Goal: Task Accomplishment & Management: Complete application form

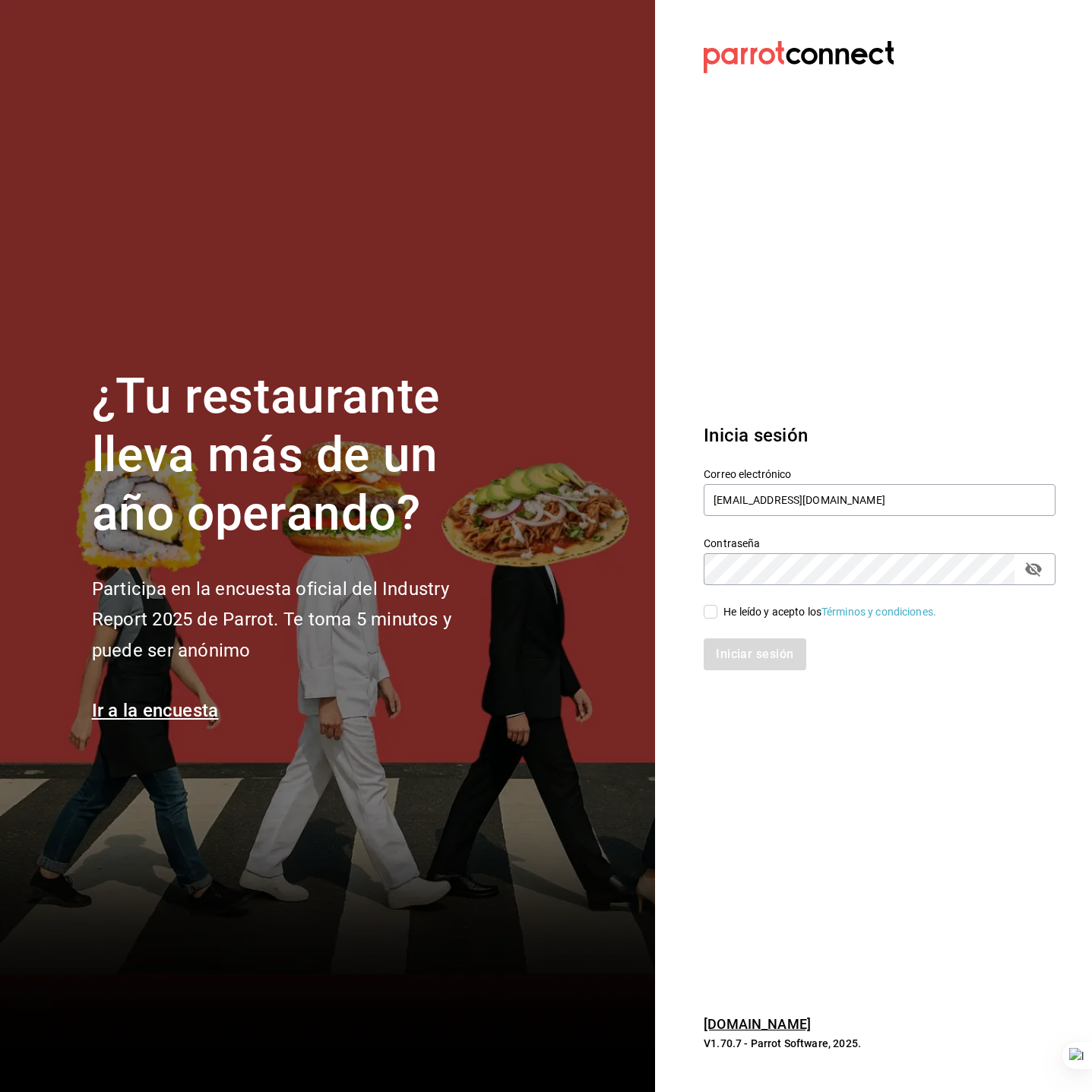
click at [735, 613] on div "He leído y acepto los Términos y condiciones." at bounding box center [829, 612] width 213 height 16
click at [717, 613] on input "He leído y acepto los Términos y condiciones." at bounding box center [710, 611] width 14 height 14
checkbox input "true"
click at [730, 655] on button "Iniciar sesión" at bounding box center [755, 654] width 104 height 32
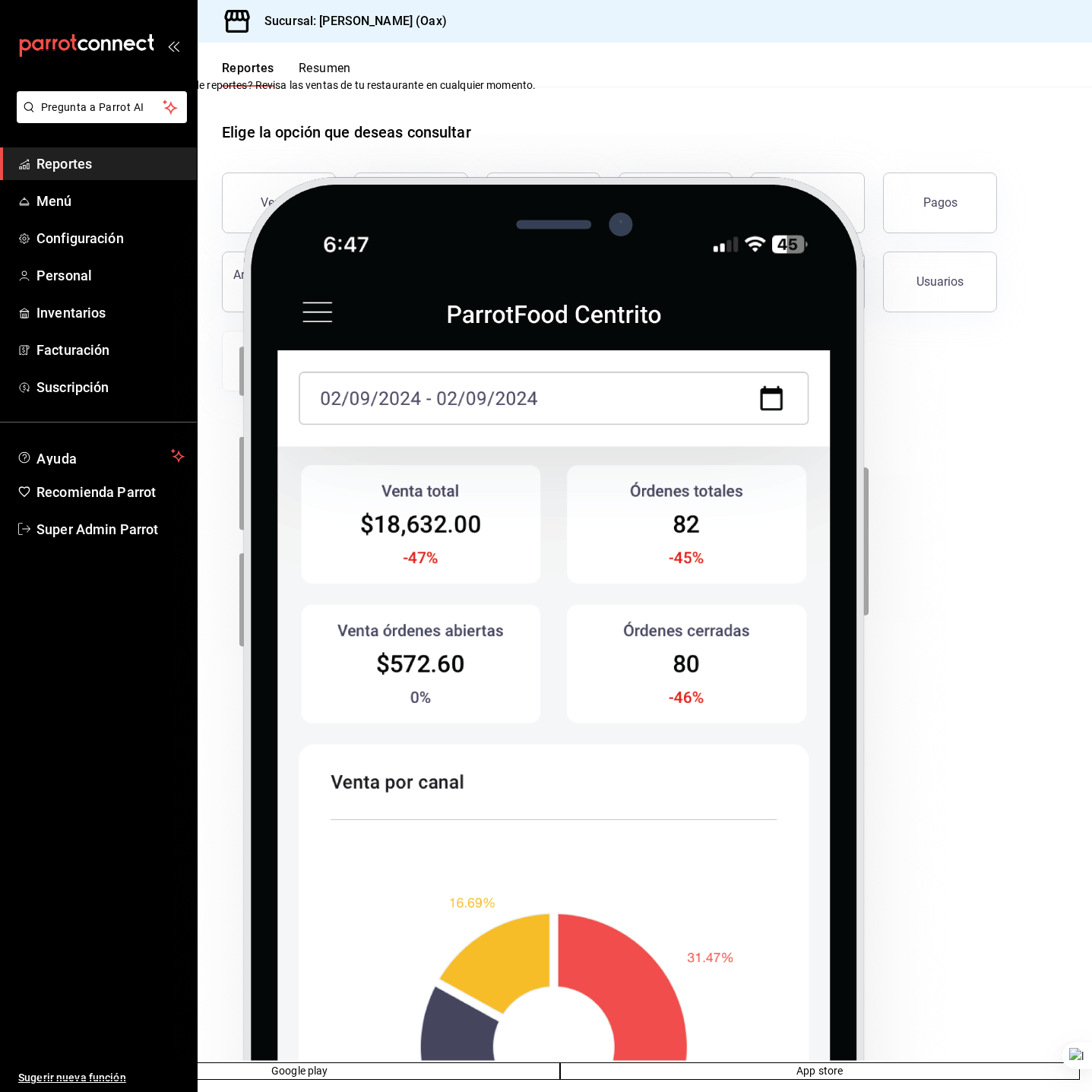
drag, startPoint x: 419, startPoint y: 524, endPoint x: 417, endPoint y: 516, distance: 8.2
click at [411, 522] on main "Elige la opción que deseas consultar Ventas Categorías Ticket promedio Cajas Ór…" at bounding box center [645, 589] width 894 height 1005
click at [71, 280] on span "Personal" at bounding box center [111, 275] width 149 height 20
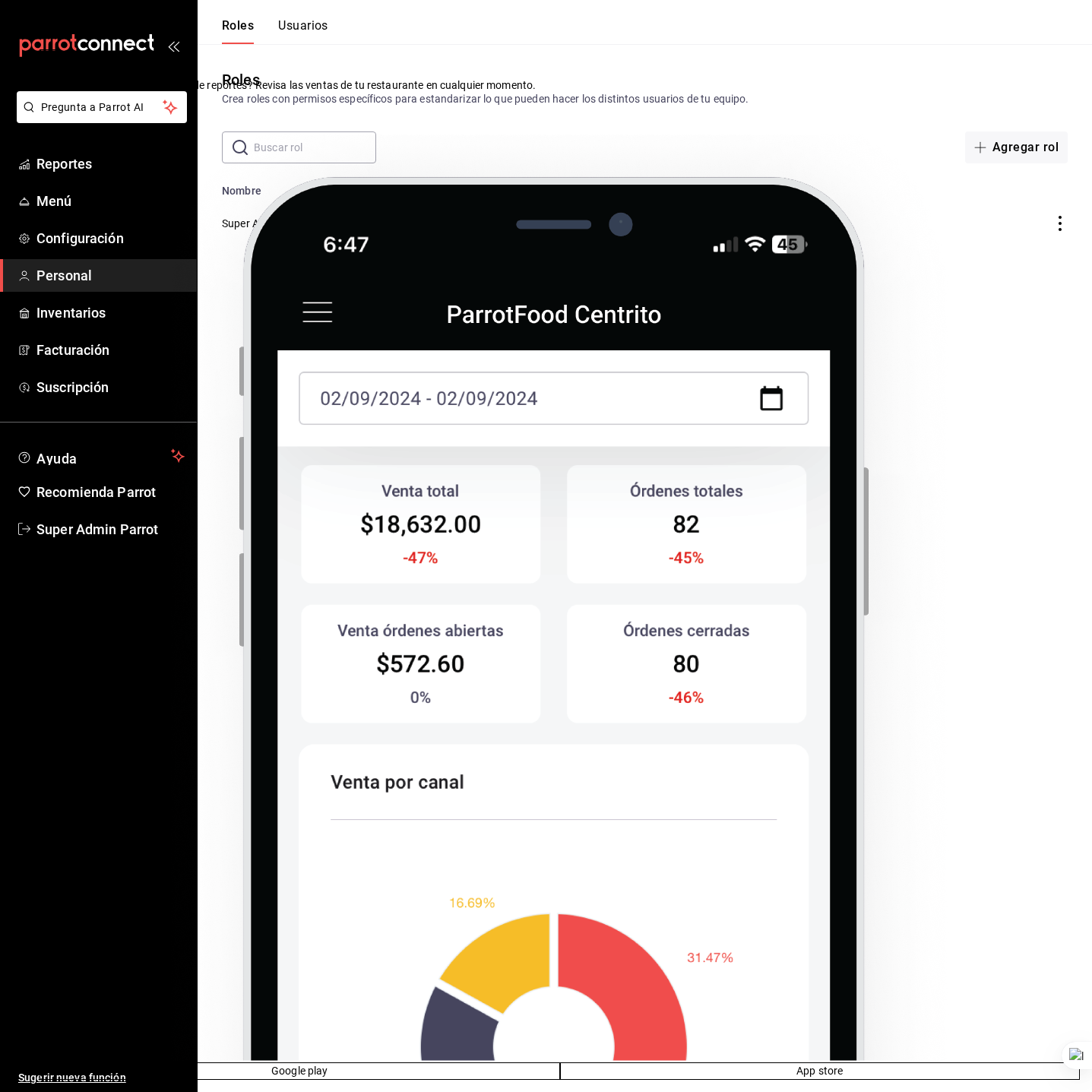
click at [56, 66] on button at bounding box center [47, 58] width 16 height 16
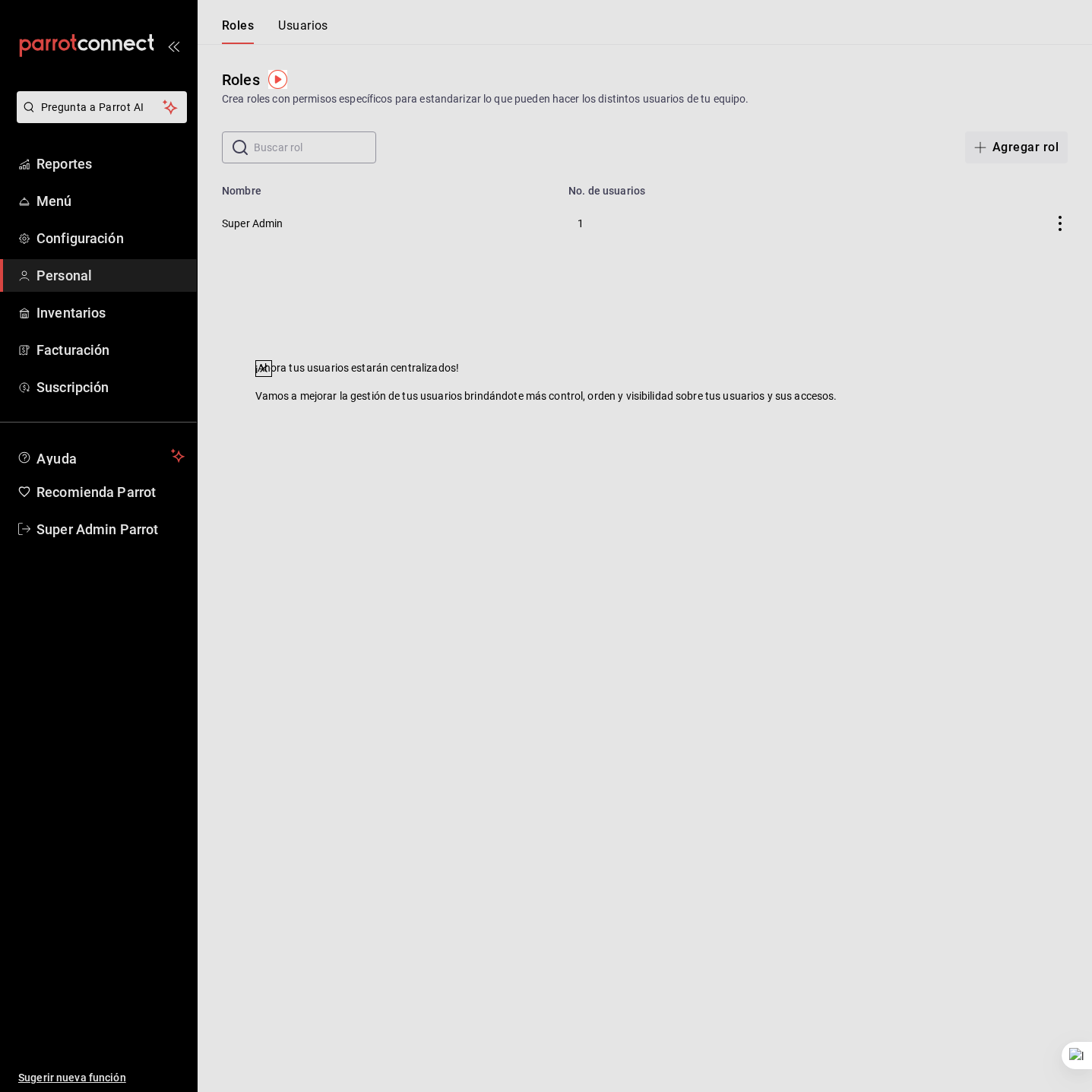
click at [269, 375] on icon at bounding box center [264, 368] width 12 height 12
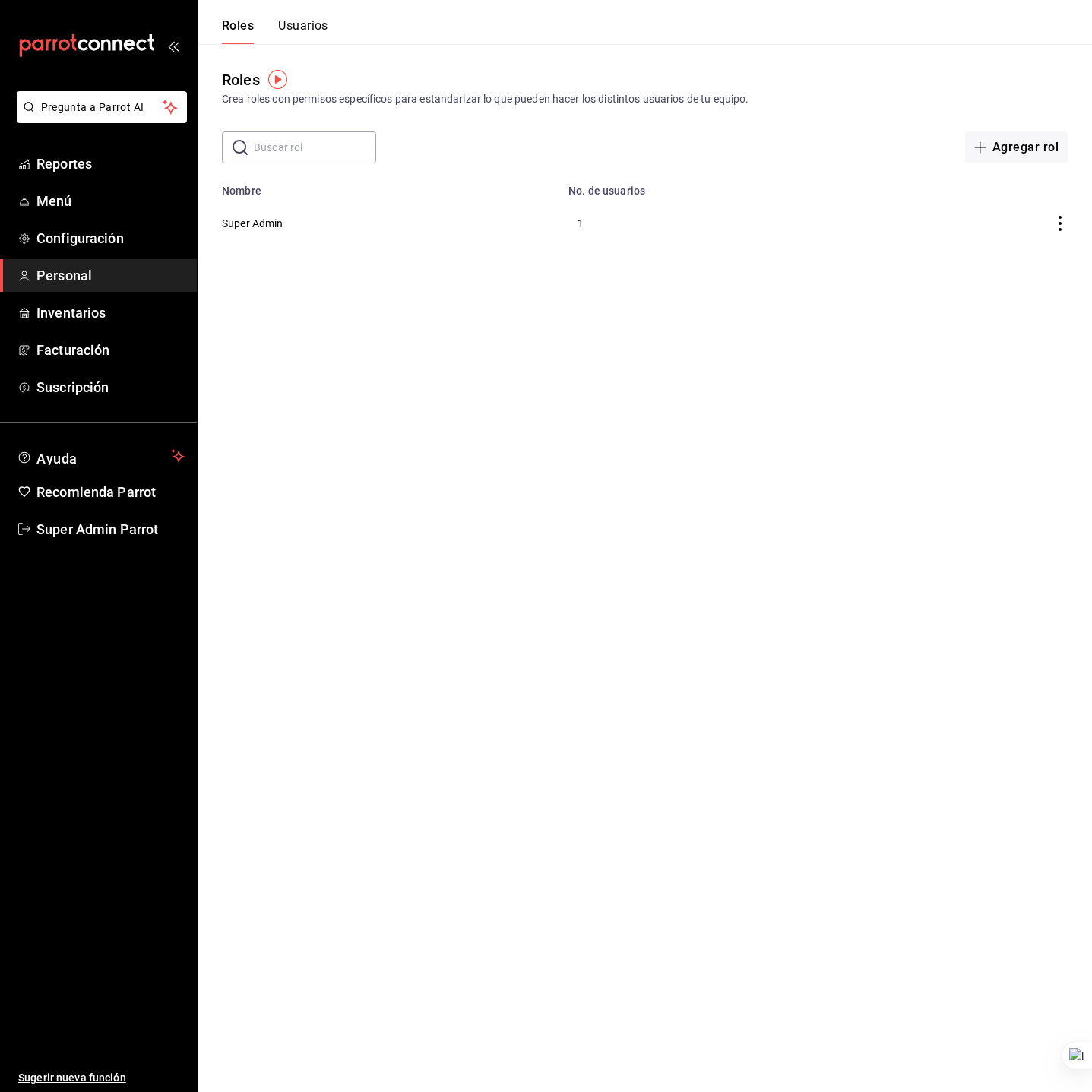
click at [484, 248] on td "Super Admin" at bounding box center [378, 223] width 362 height 52
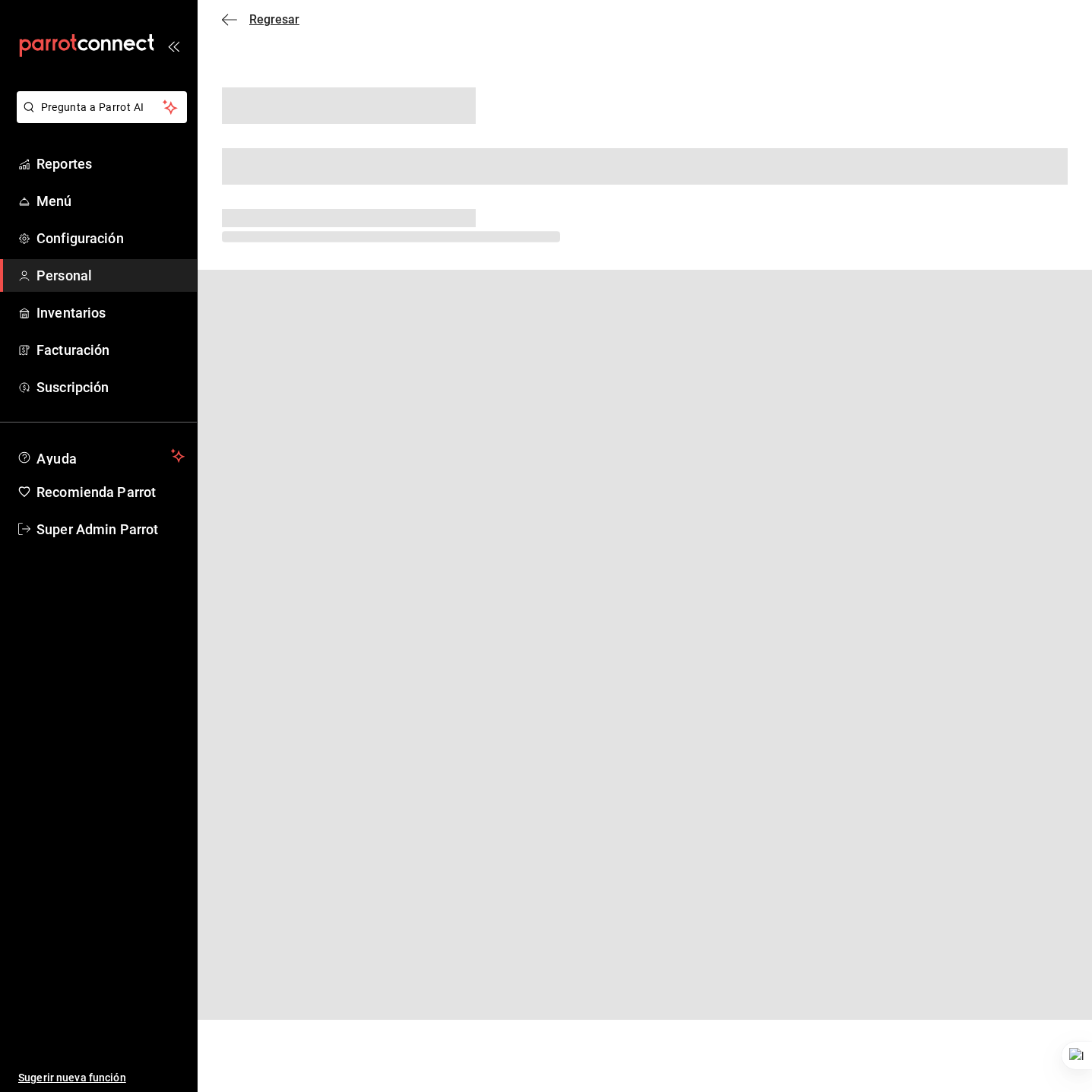
click at [235, 24] on icon "button" at bounding box center [229, 20] width 16 height 14
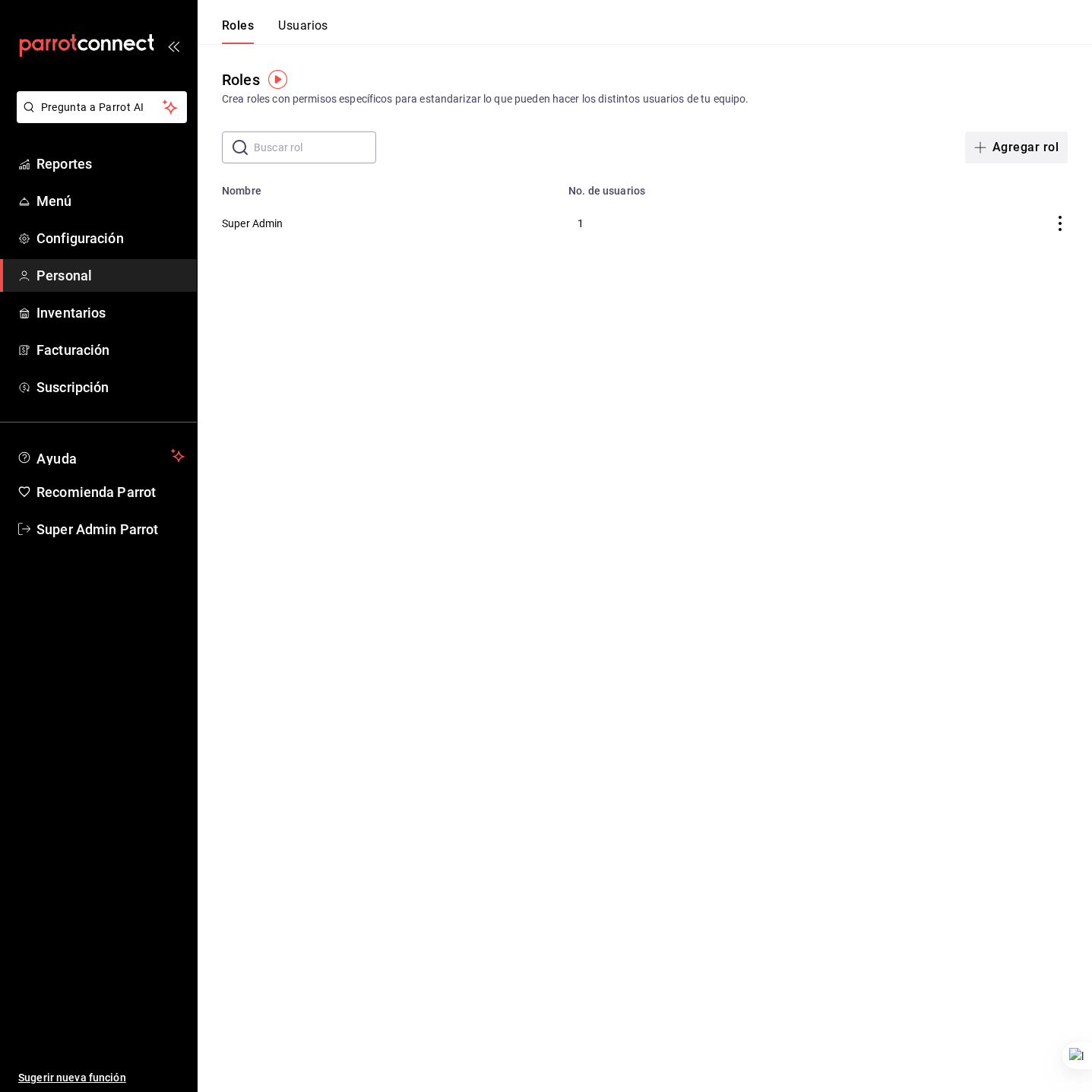
click at [1055, 158] on button "Agregar rol" at bounding box center [1016, 147] width 103 height 32
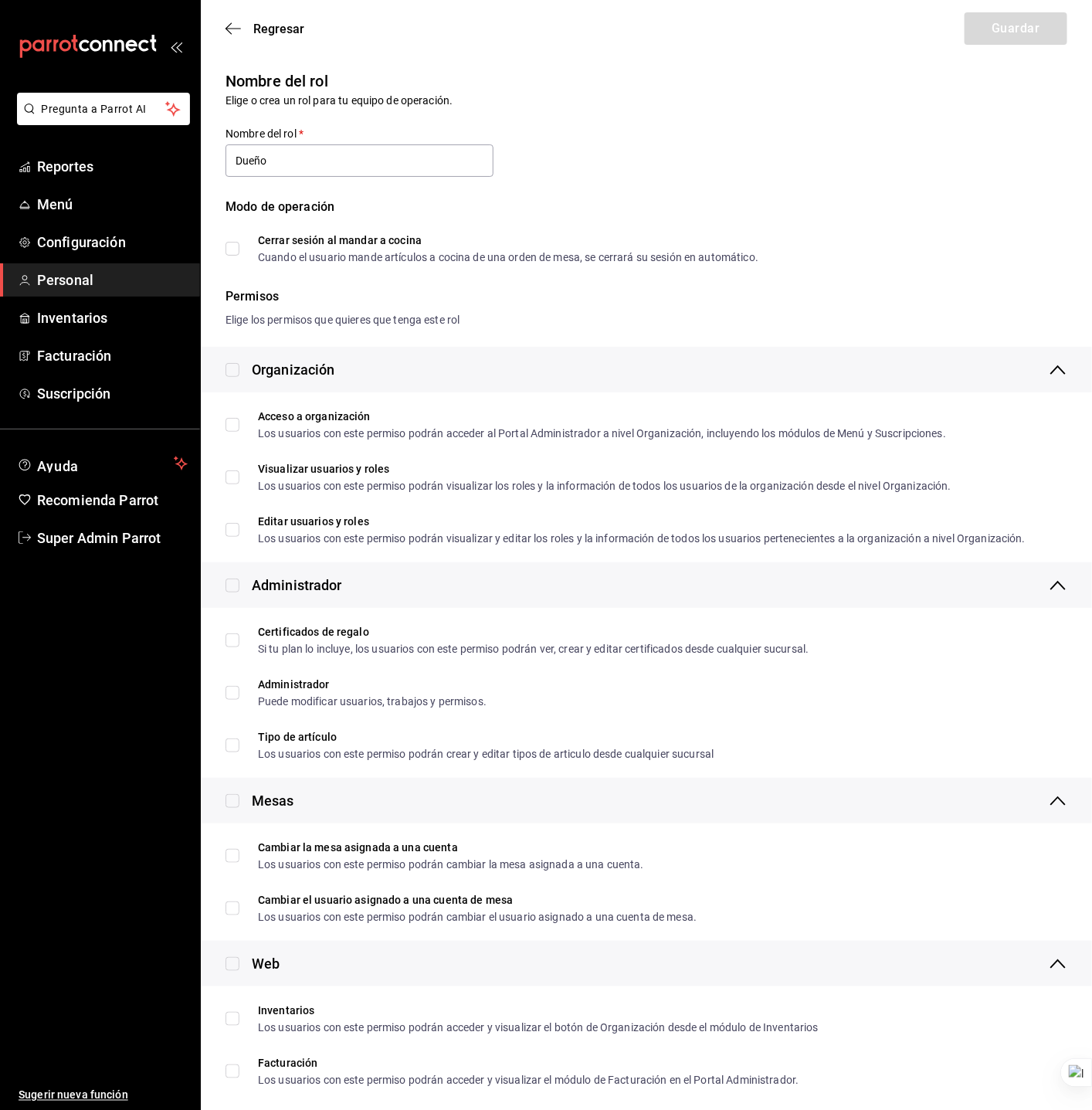
type input "Dueño"
click at [236, 364] on input "checkbox" at bounding box center [232, 370] width 14 height 14
checkbox input "true"
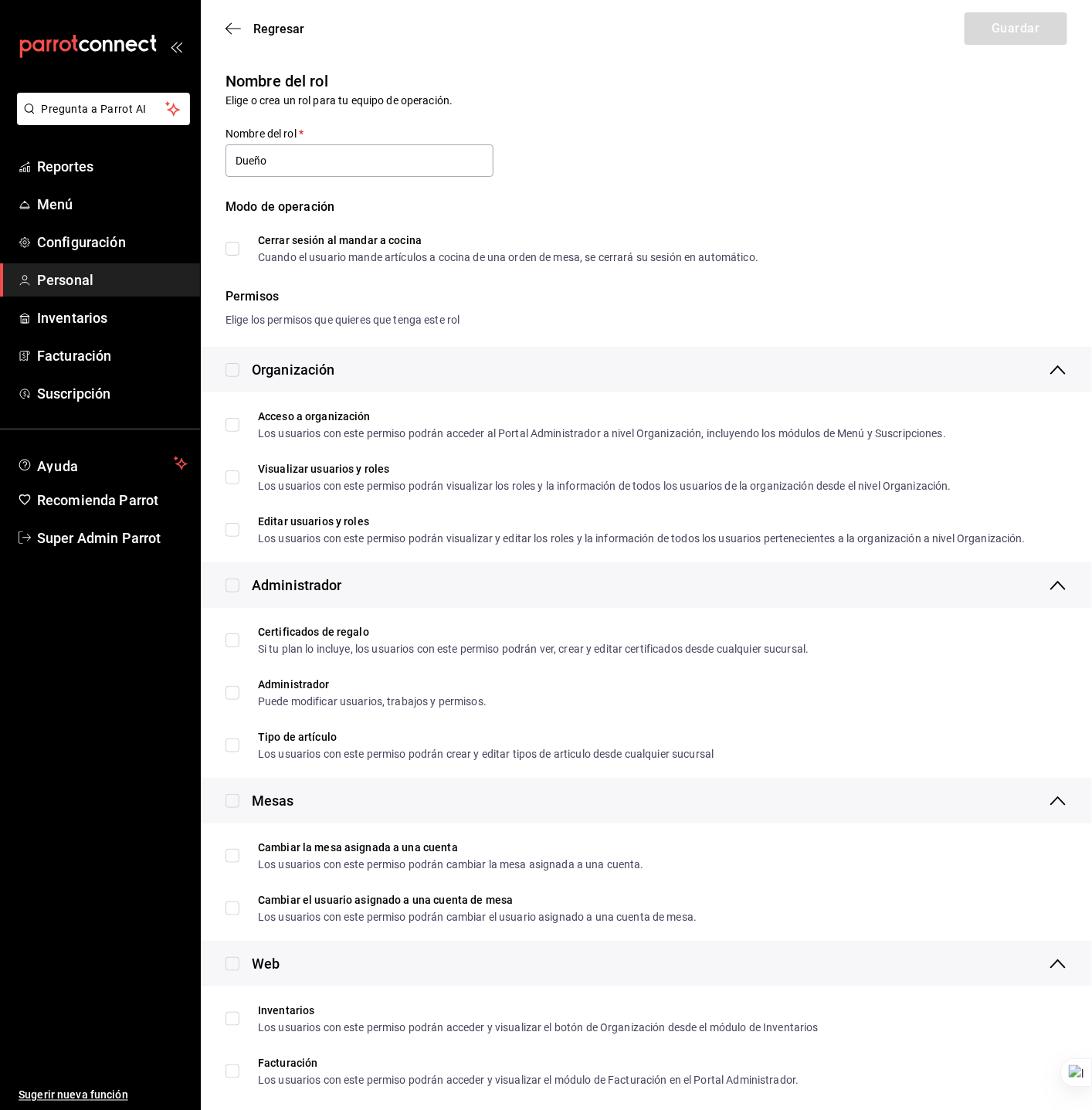
checkbox input "true"
click at [234, 582] on input "checkbox" at bounding box center [232, 585] width 14 height 14
checkbox input "true"
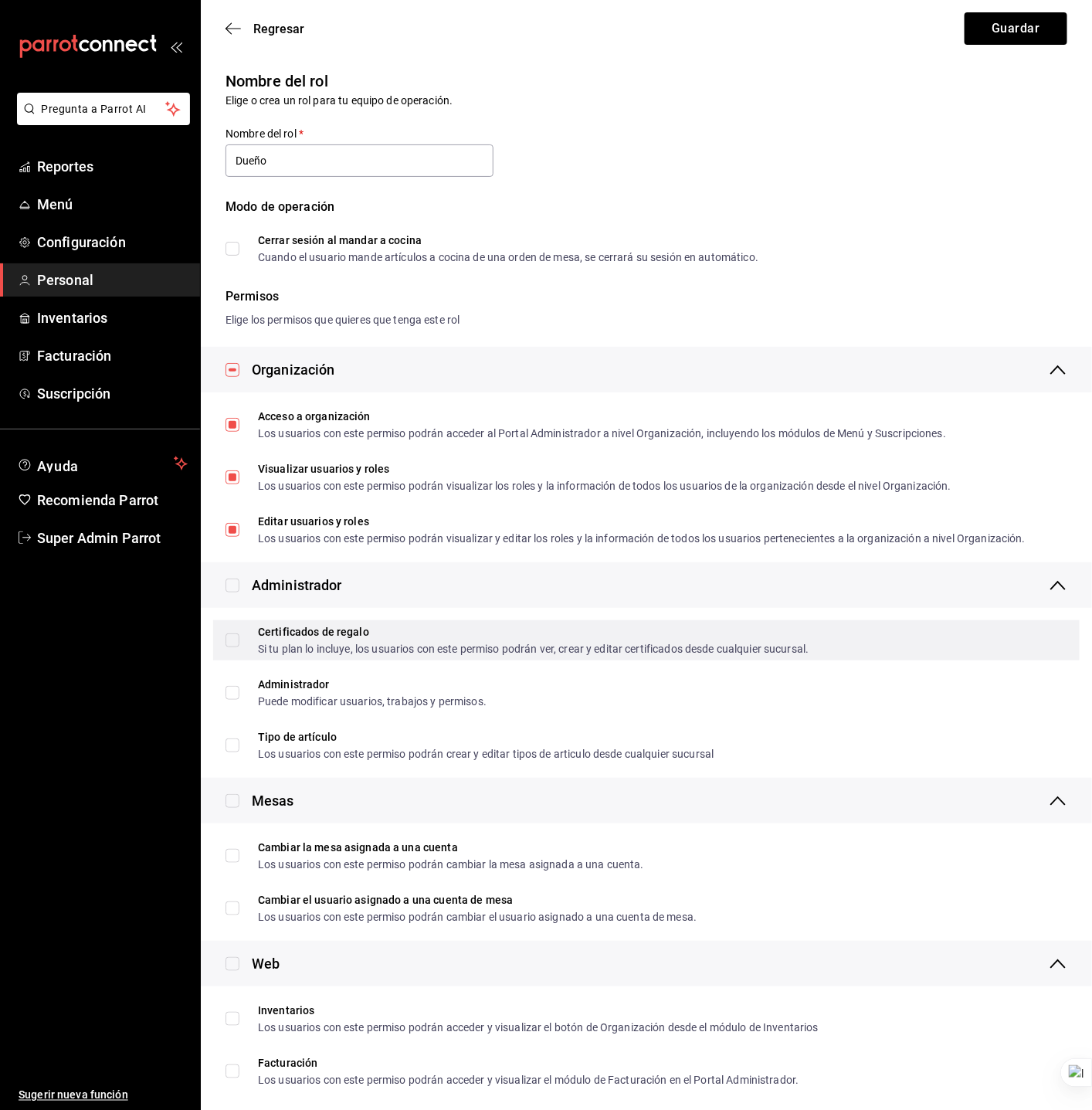
checkbox input "true"
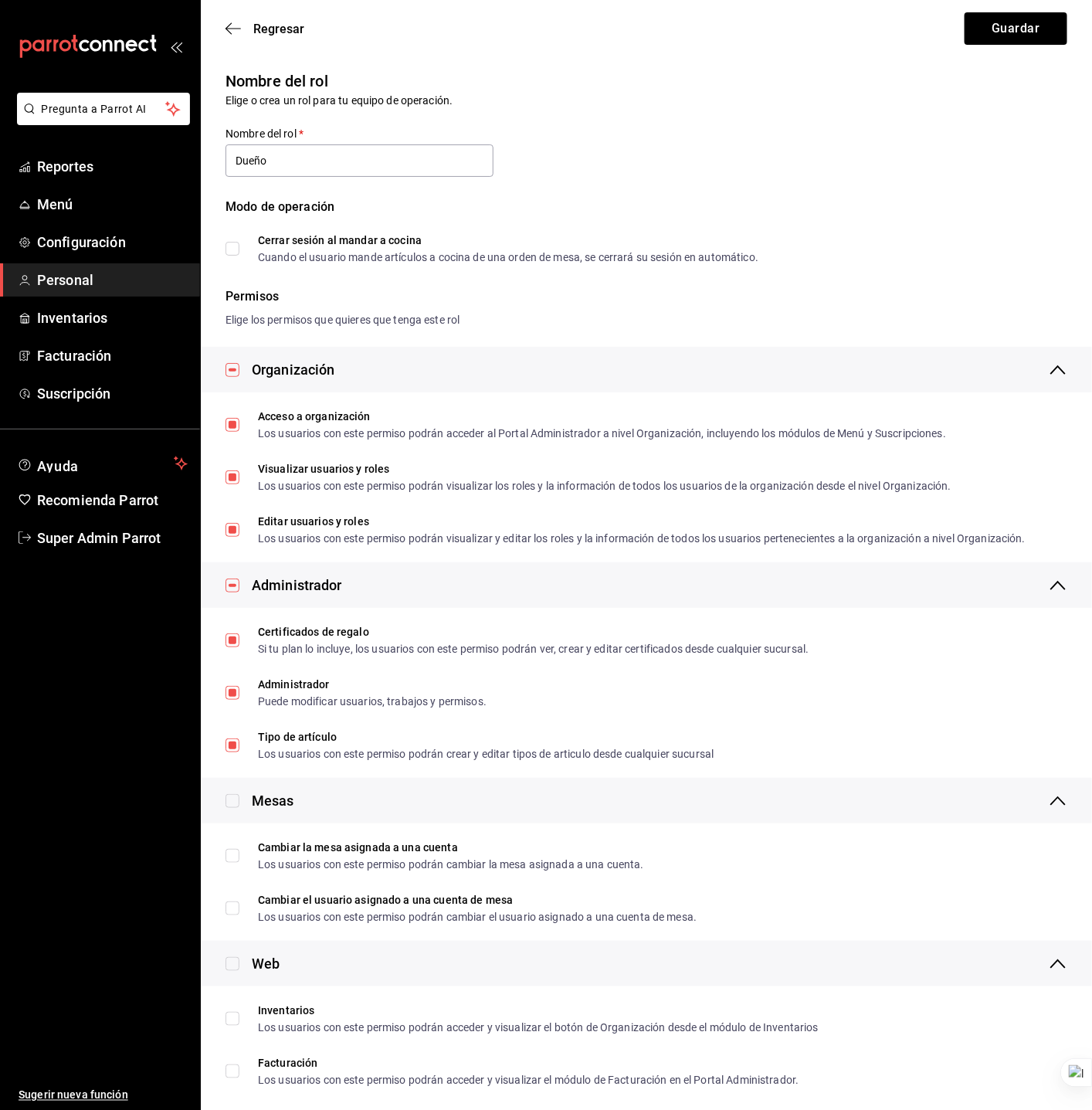
click at [237, 800] on input "checkbox" at bounding box center [232, 801] width 14 height 14
checkbox input "true"
click at [236, 965] on input "checkbox" at bounding box center [232, 963] width 14 height 14
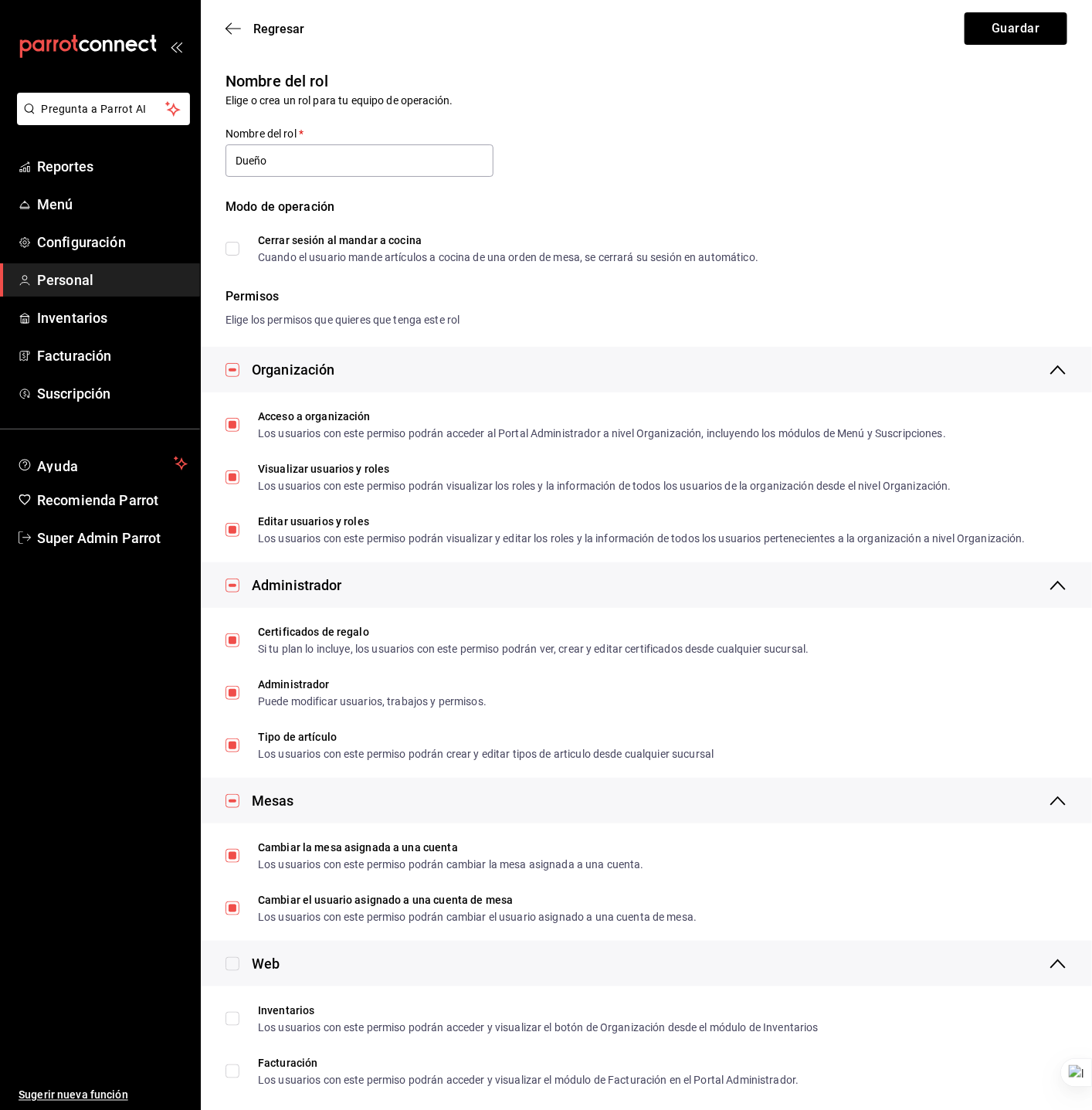
checkbox input "true"
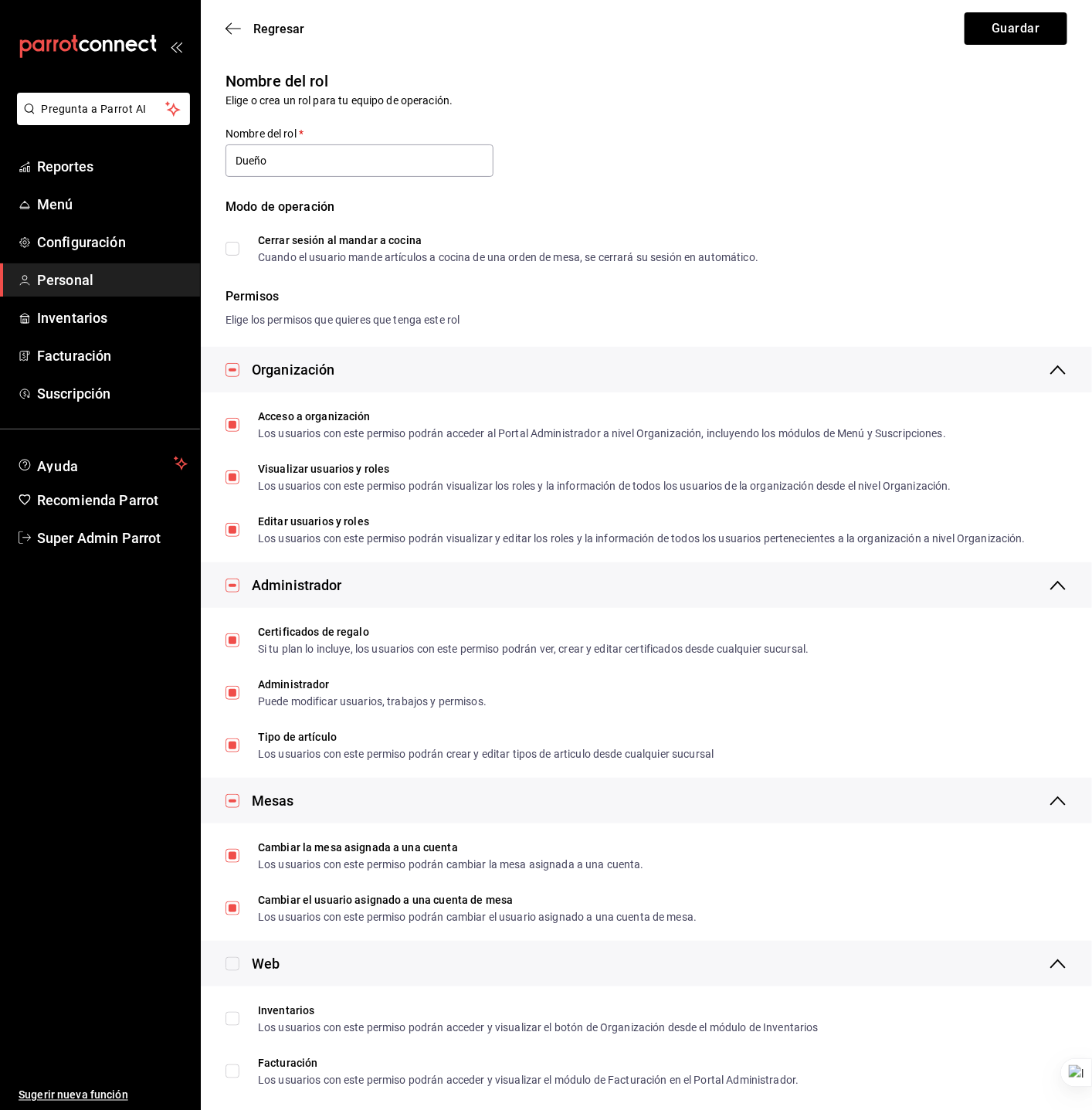
checkbox input "true"
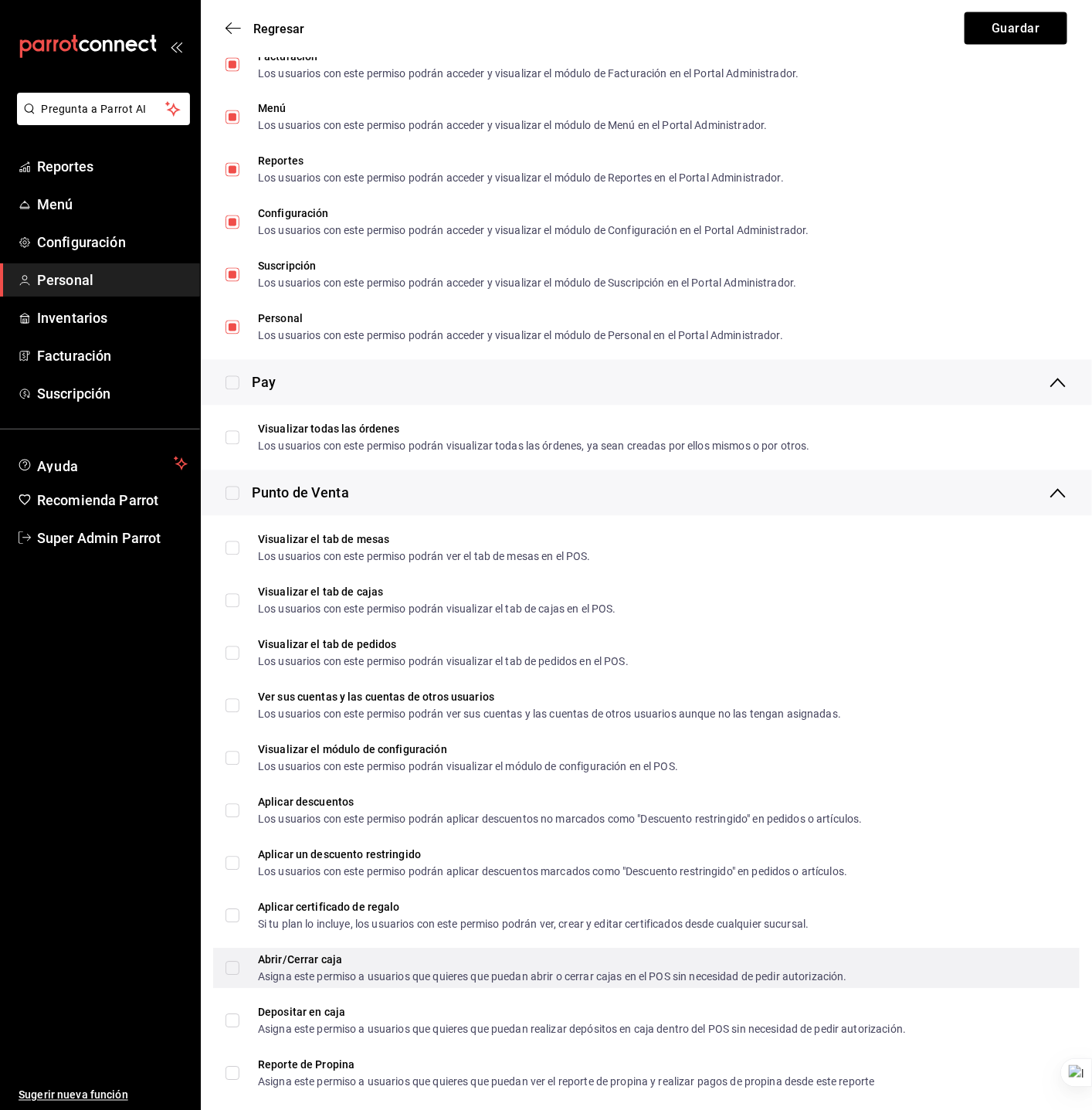
scroll to position [1274, 0]
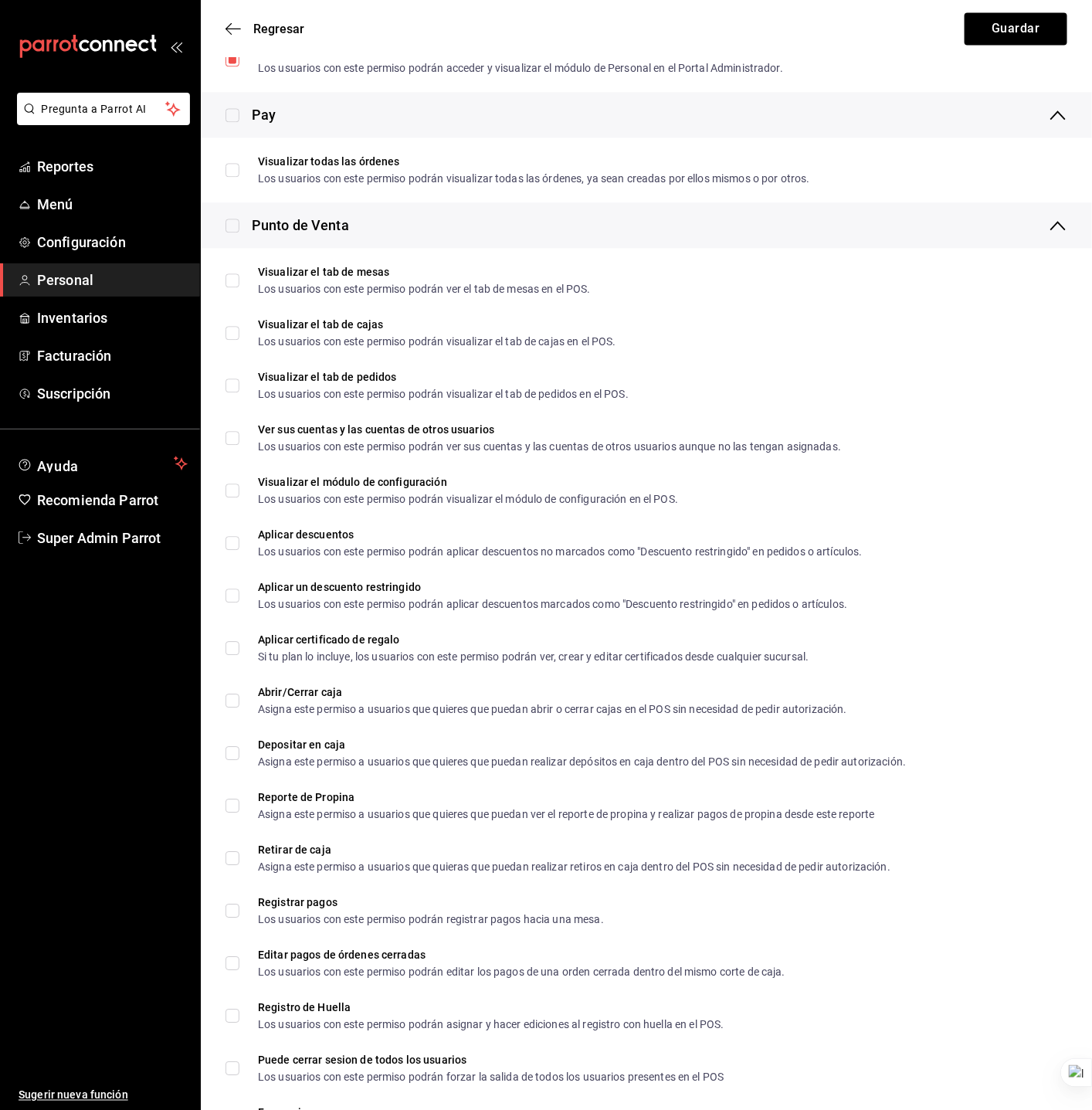
click at [229, 114] on input "checkbox" at bounding box center [232, 114] width 14 height 14
checkbox input "true"
click at [230, 231] on div at bounding box center [239, 226] width 27 height 17
click at [234, 227] on input "checkbox" at bounding box center [232, 225] width 14 height 14
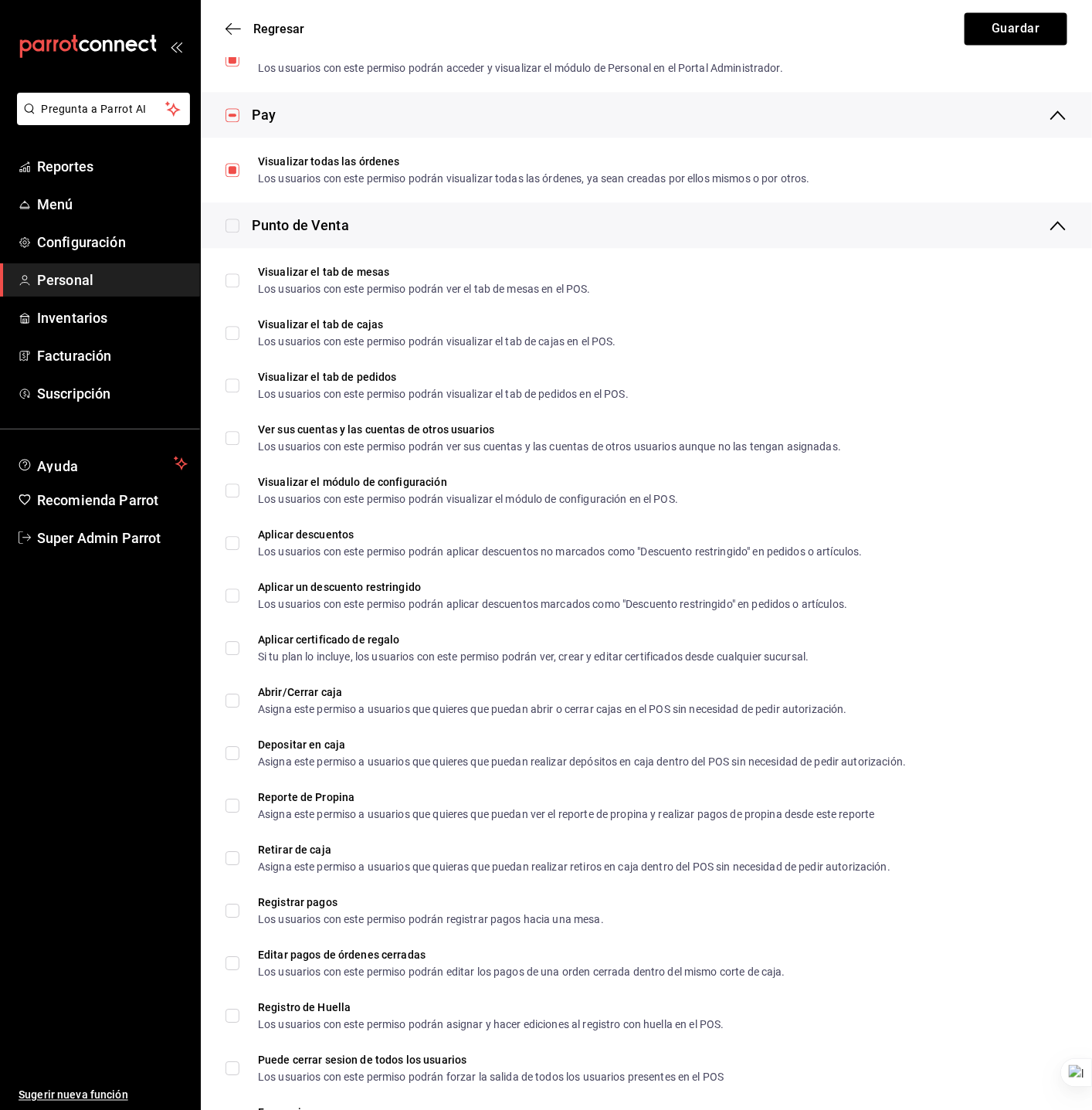
checkbox input "true"
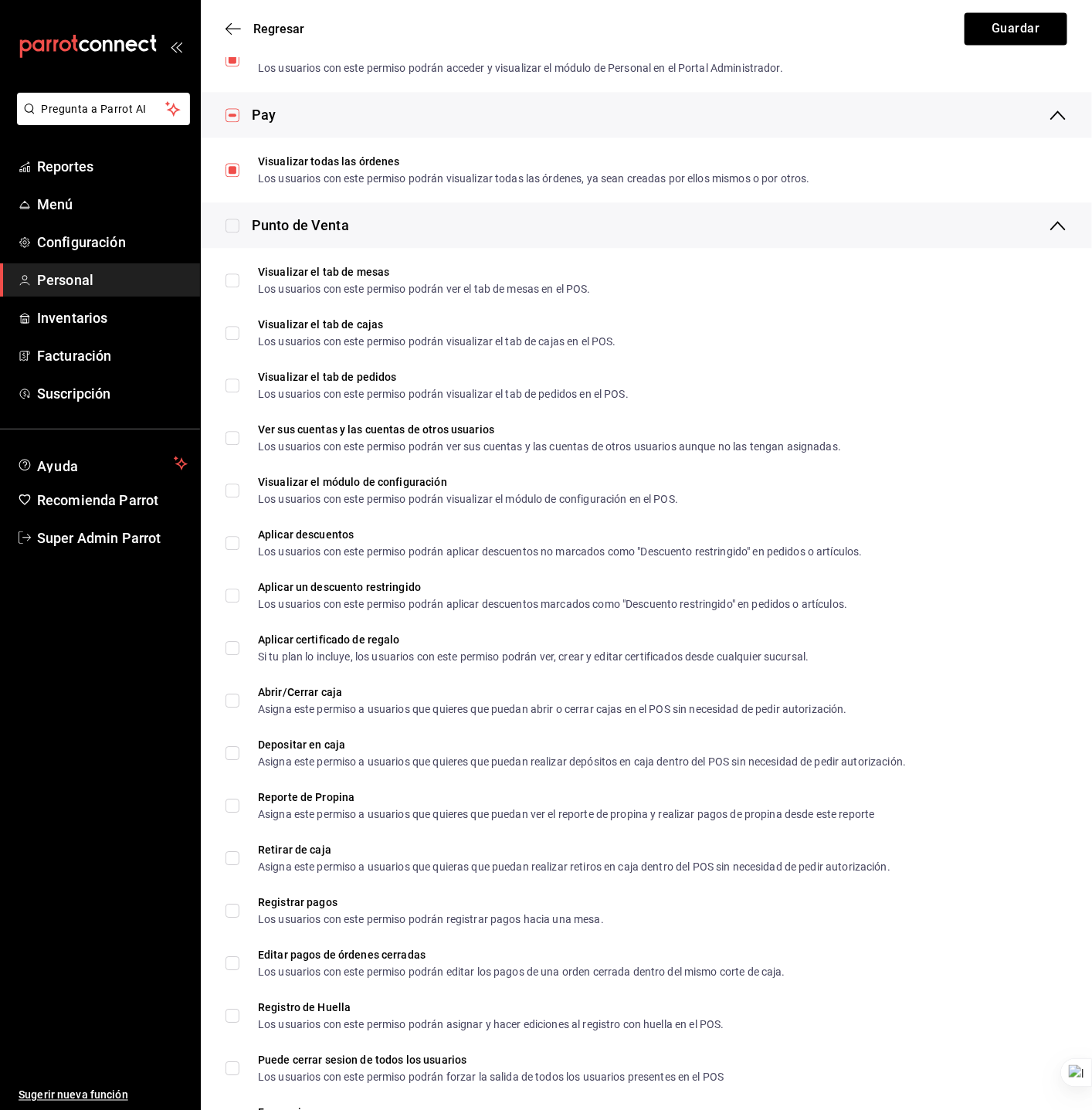
checkbox input "true"
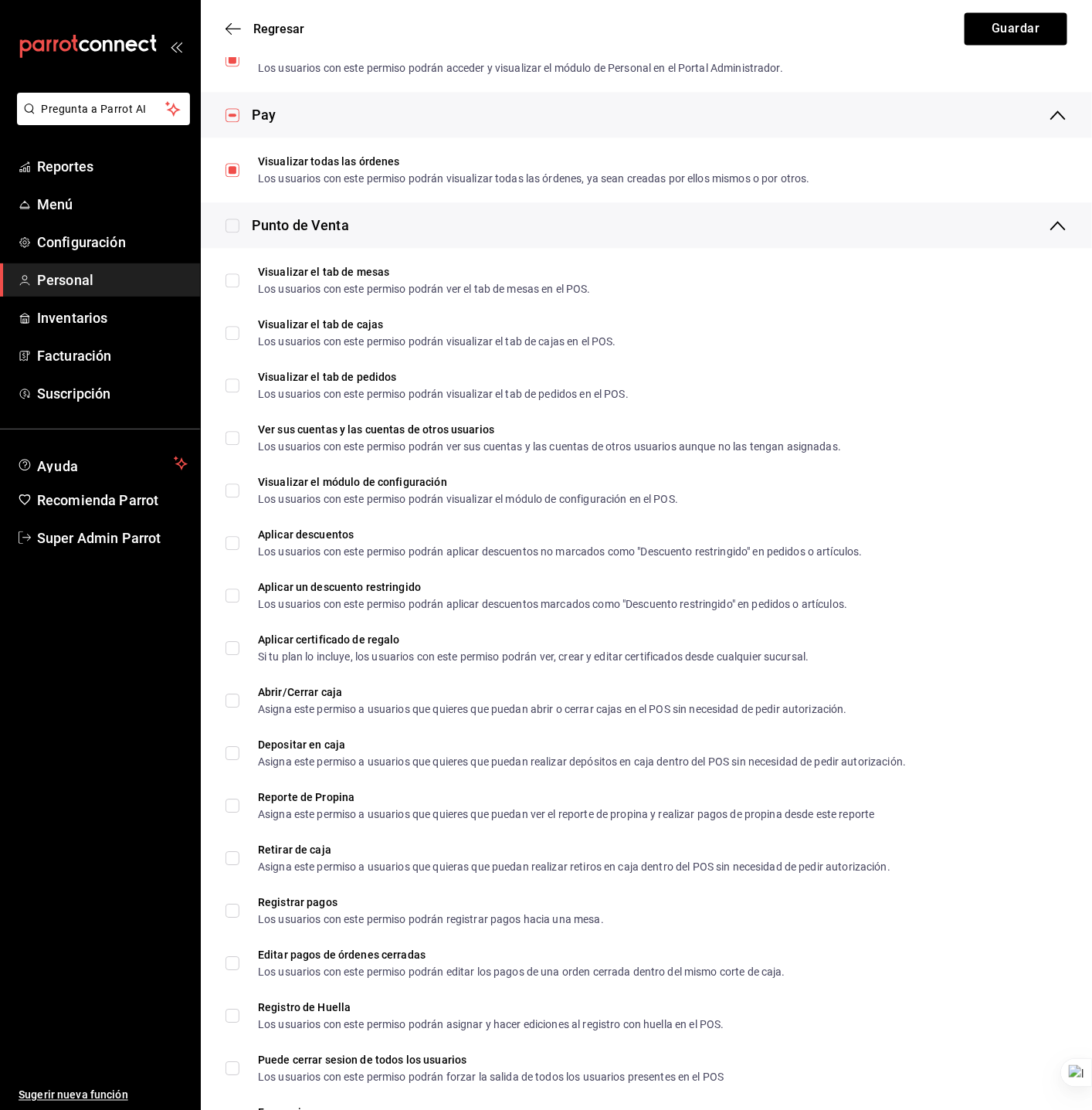
checkbox input "true"
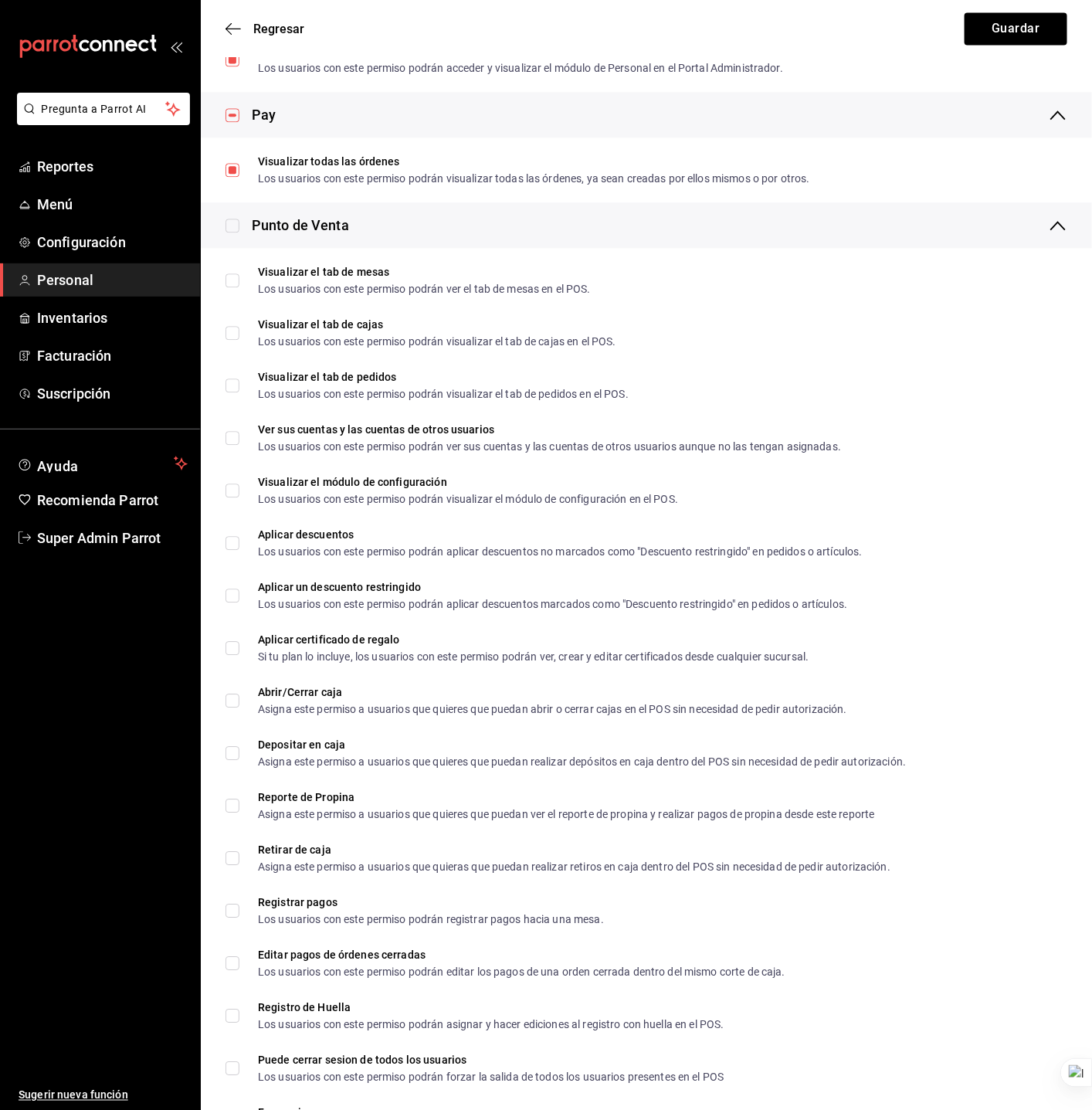
checkbox input "true"
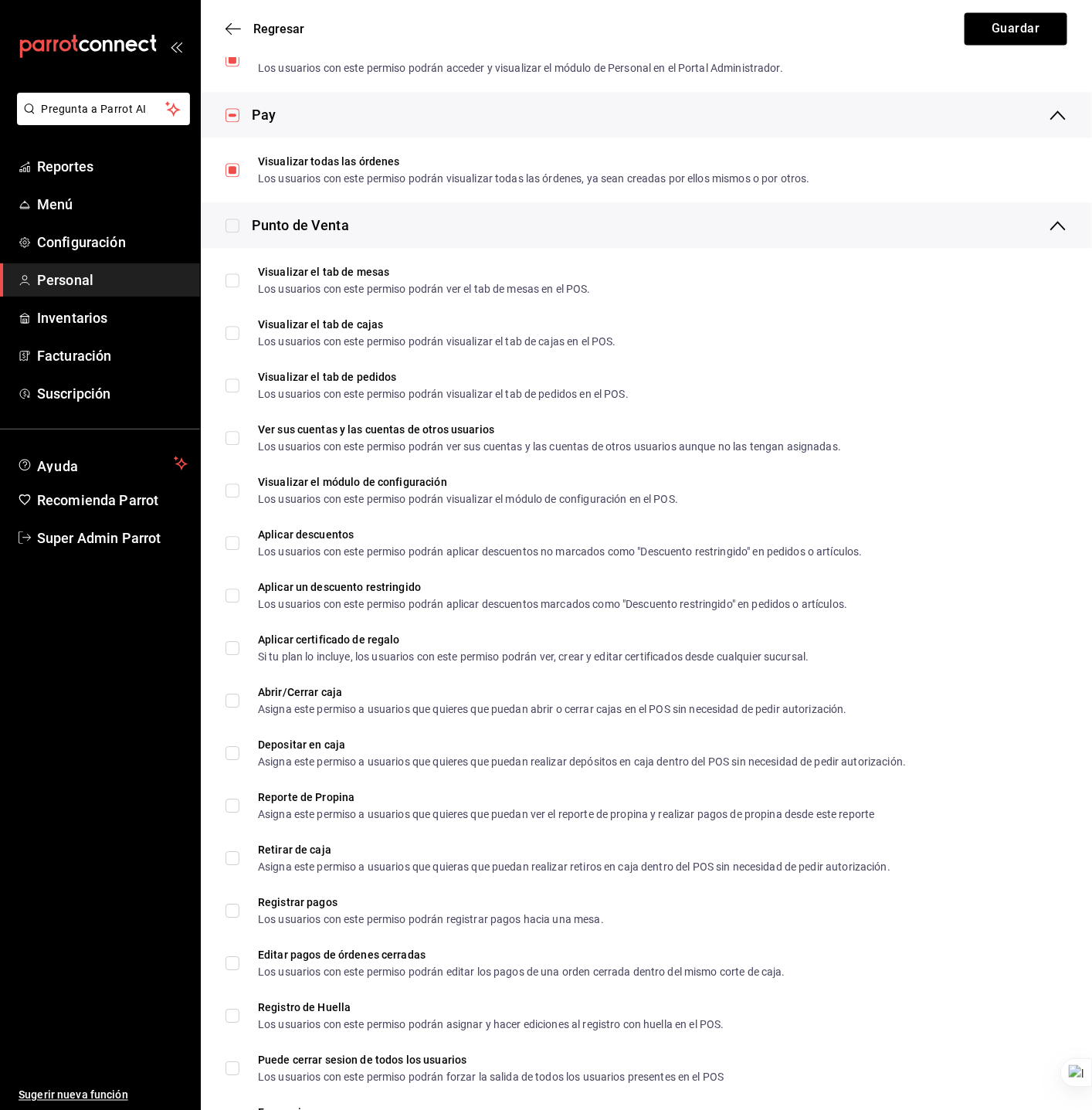
checkbox input "true"
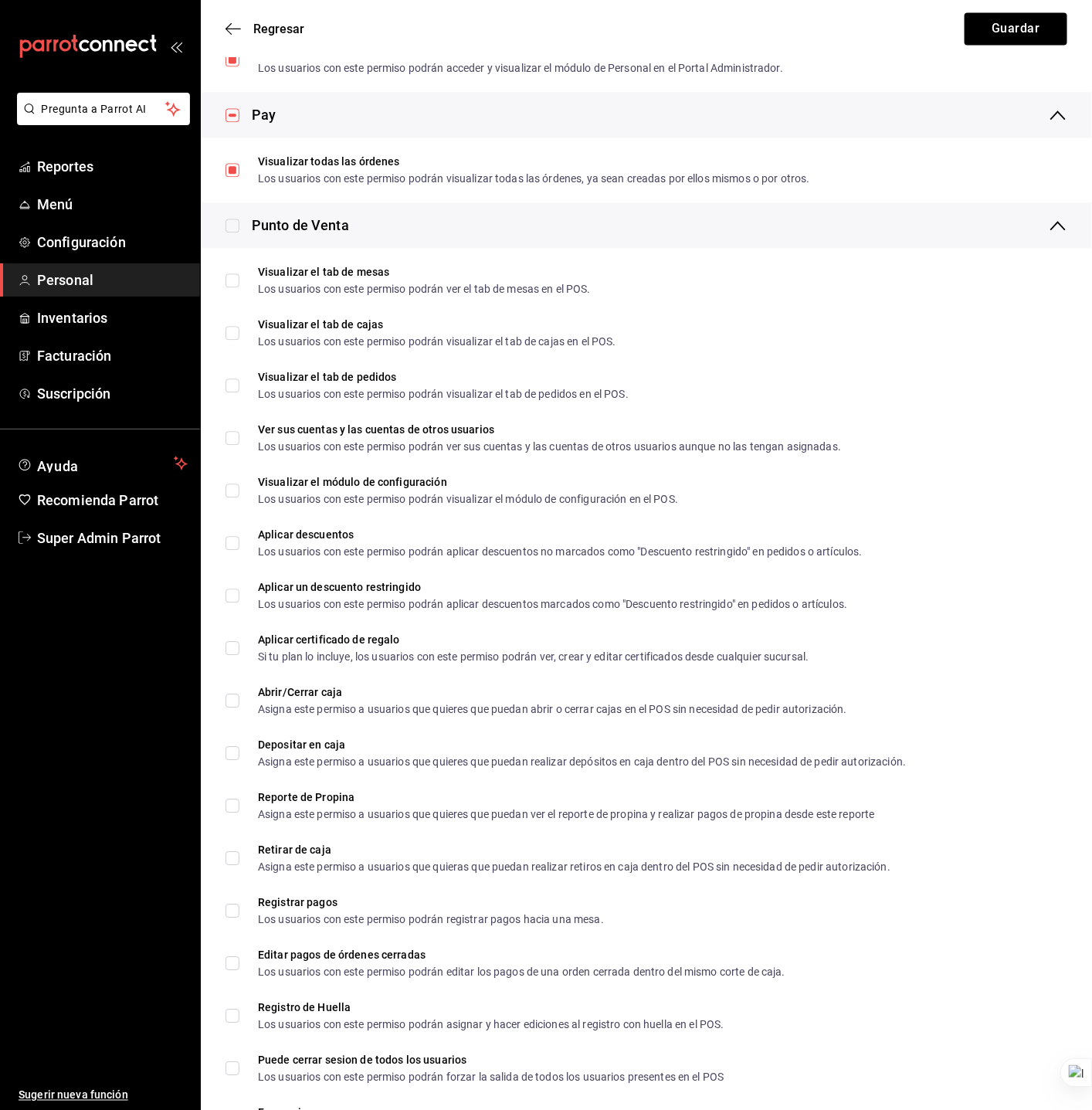
checkbox input "true"
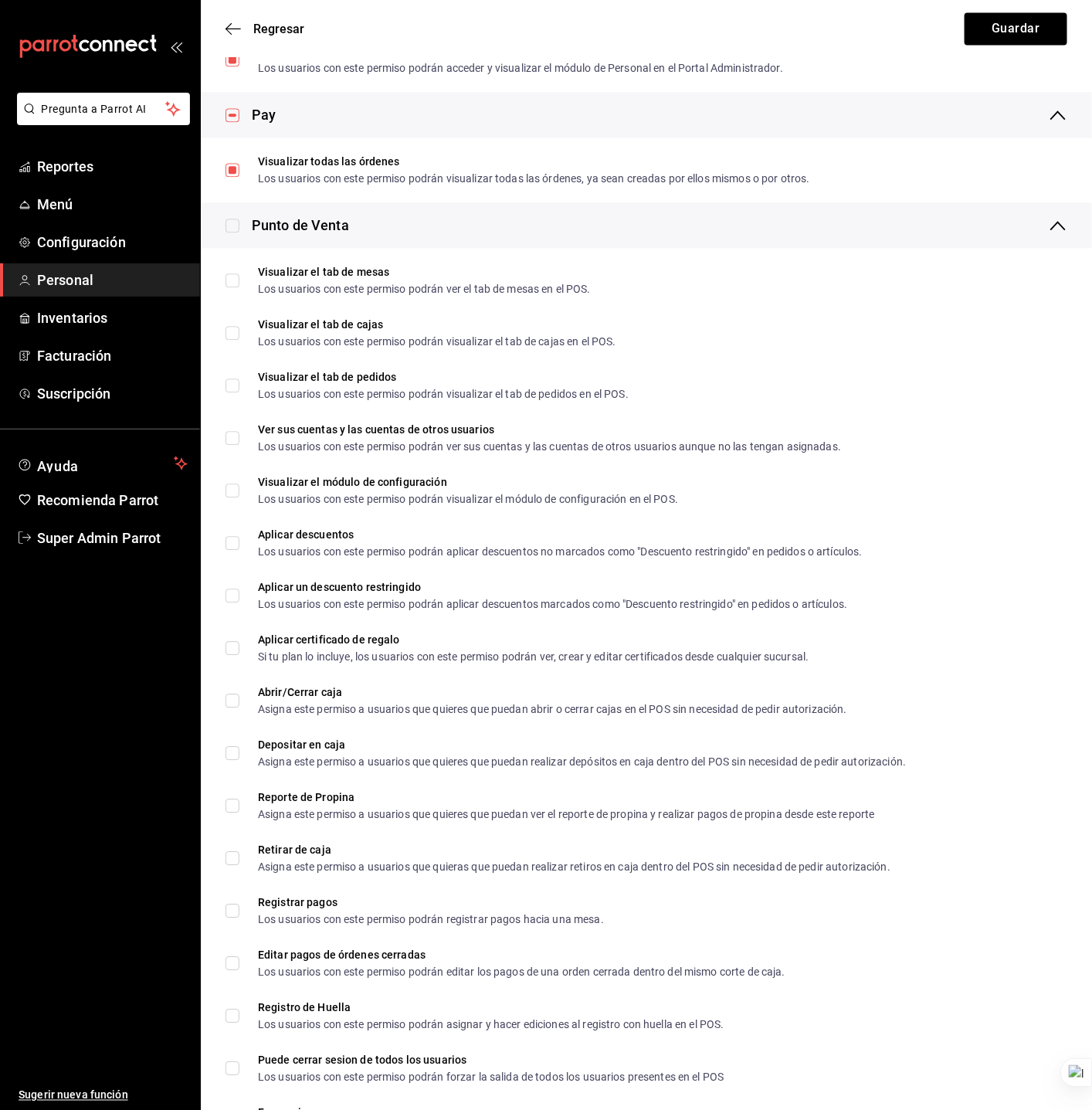
checkbox input "true"
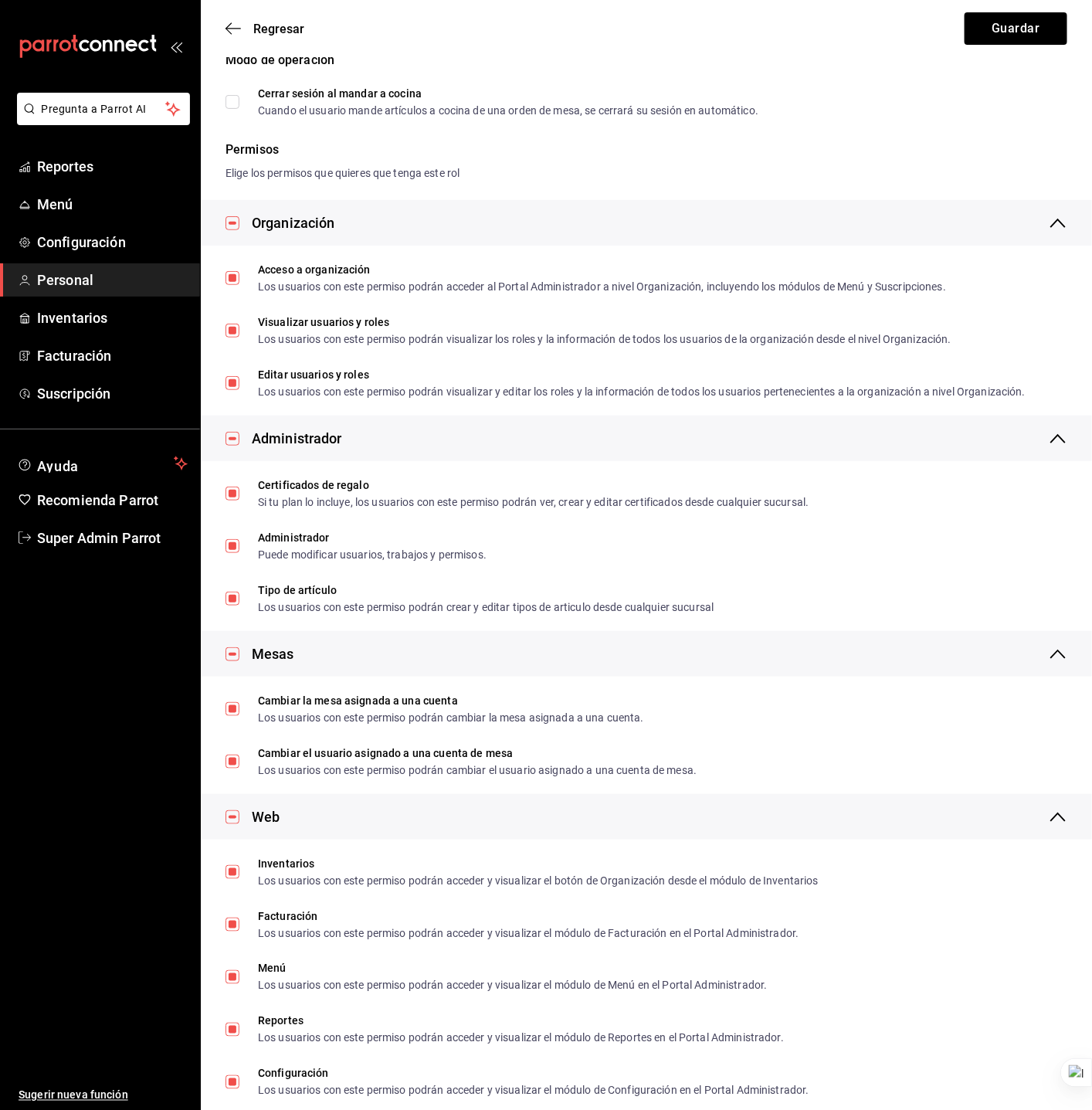
scroll to position [0, 0]
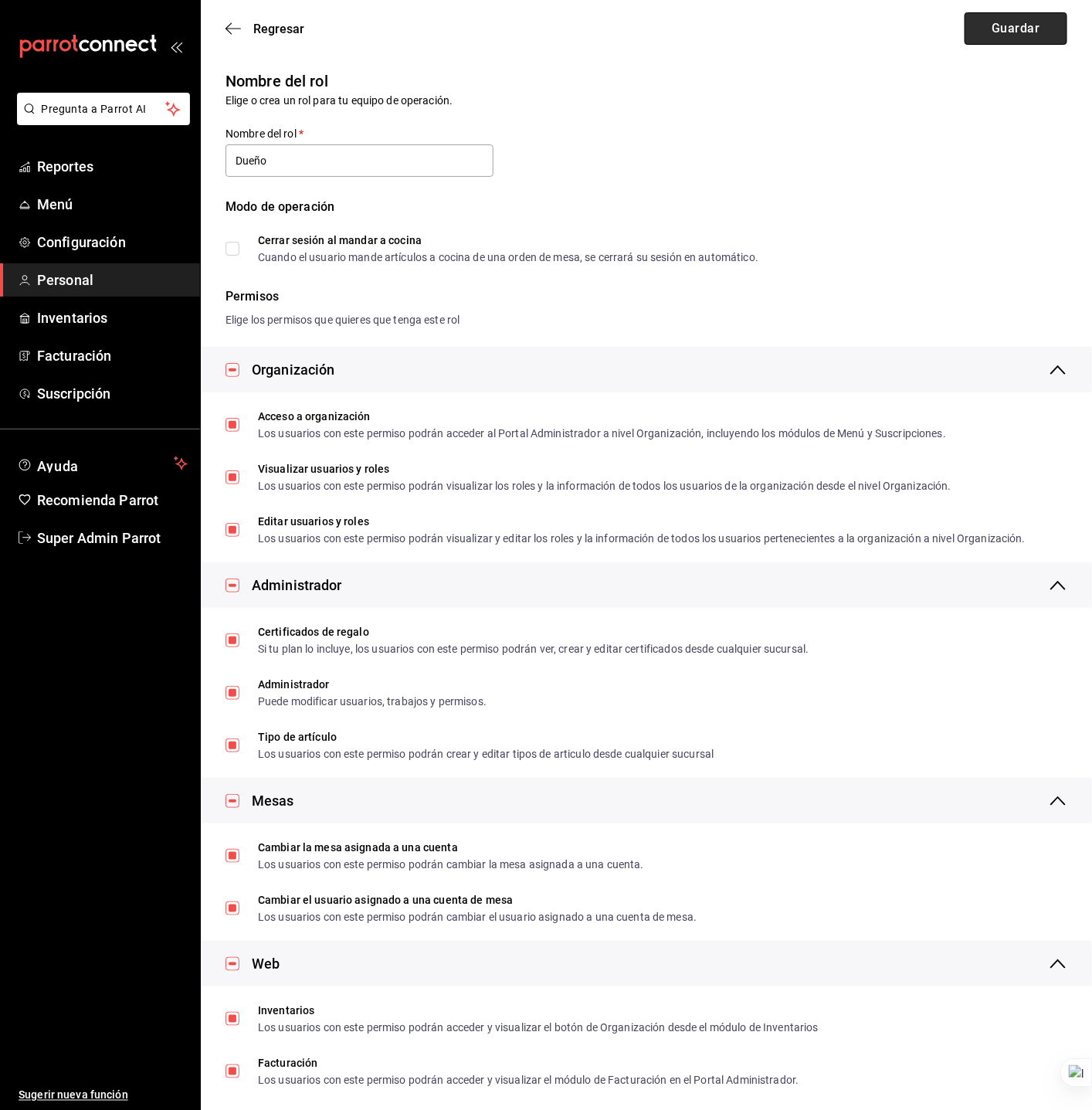
click at [1050, 33] on button "Guardar" at bounding box center [1016, 28] width 103 height 32
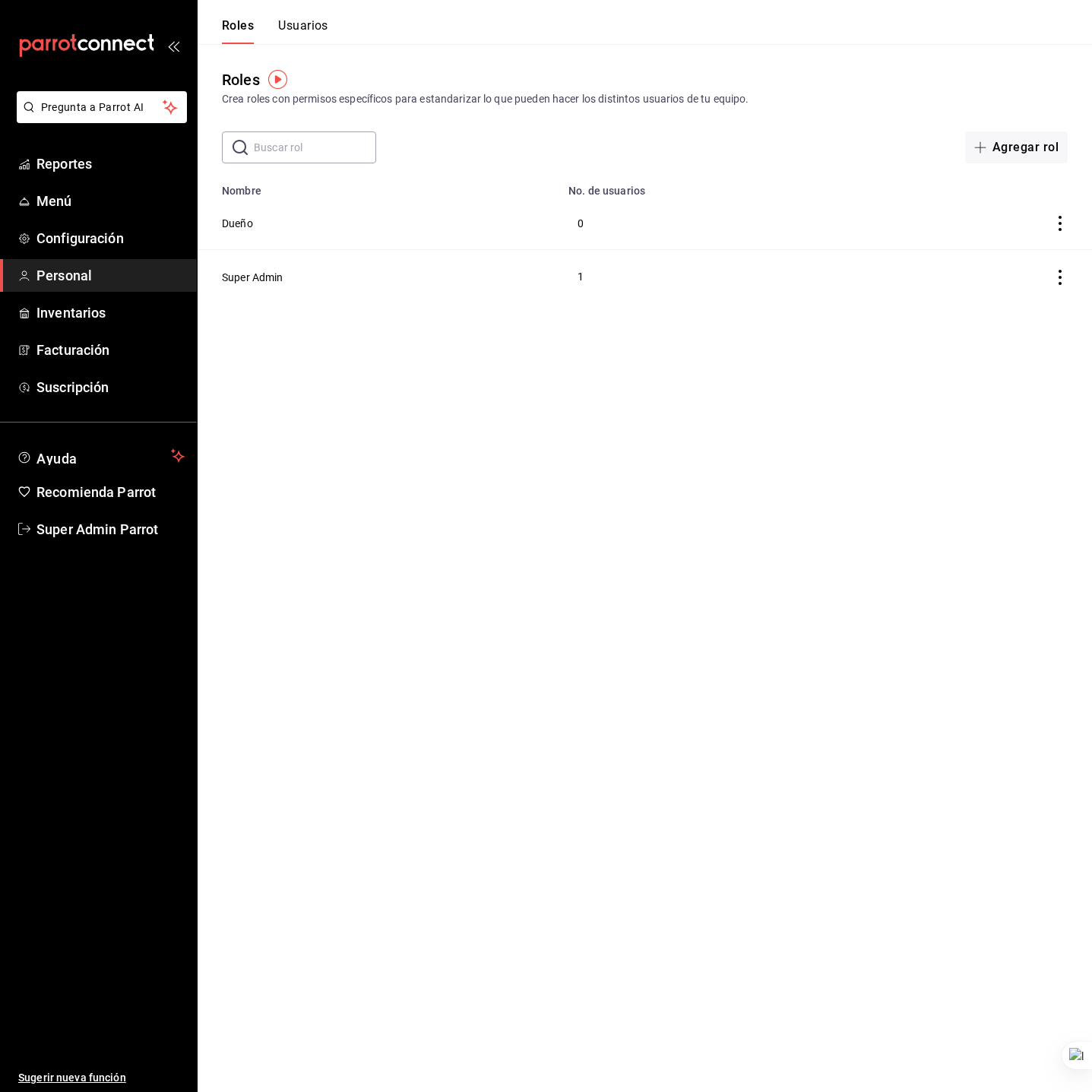
click at [311, 33] on button "Usuarios" at bounding box center [303, 31] width 50 height 26
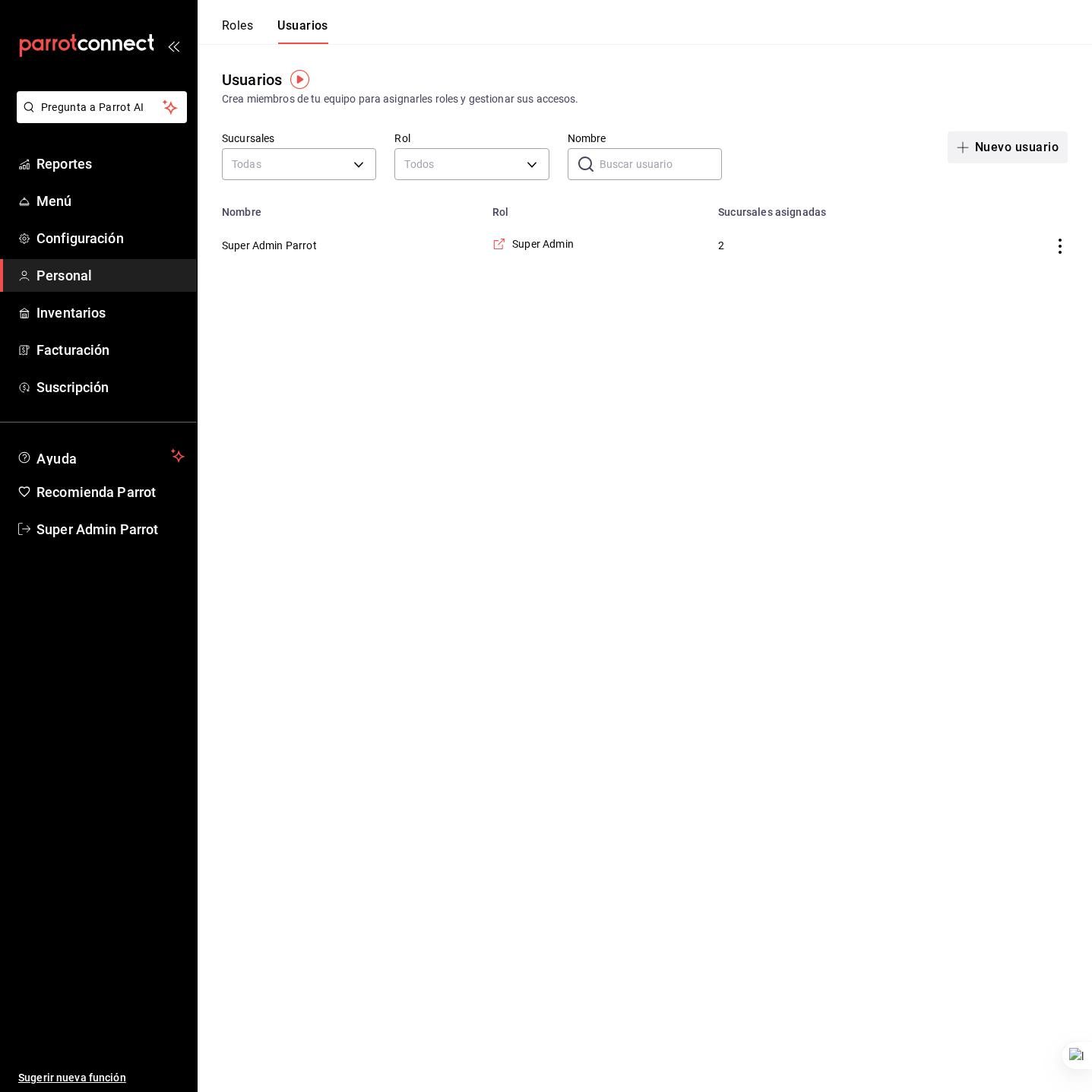
click at [985, 147] on button "Nuevo usuario" at bounding box center [1007, 147] width 120 height 32
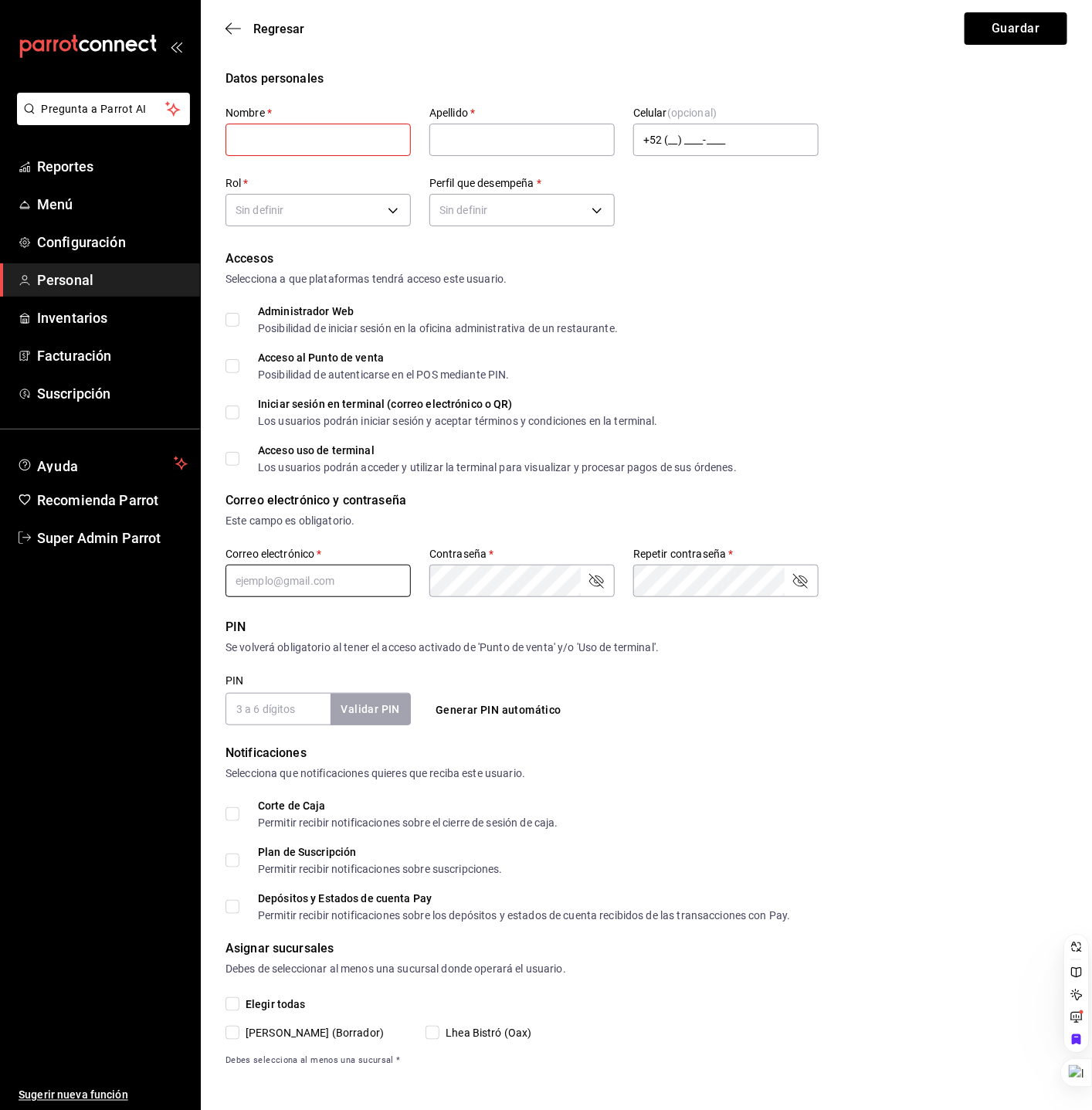
click at [337, 593] on input "text" at bounding box center [318, 580] width 185 height 32
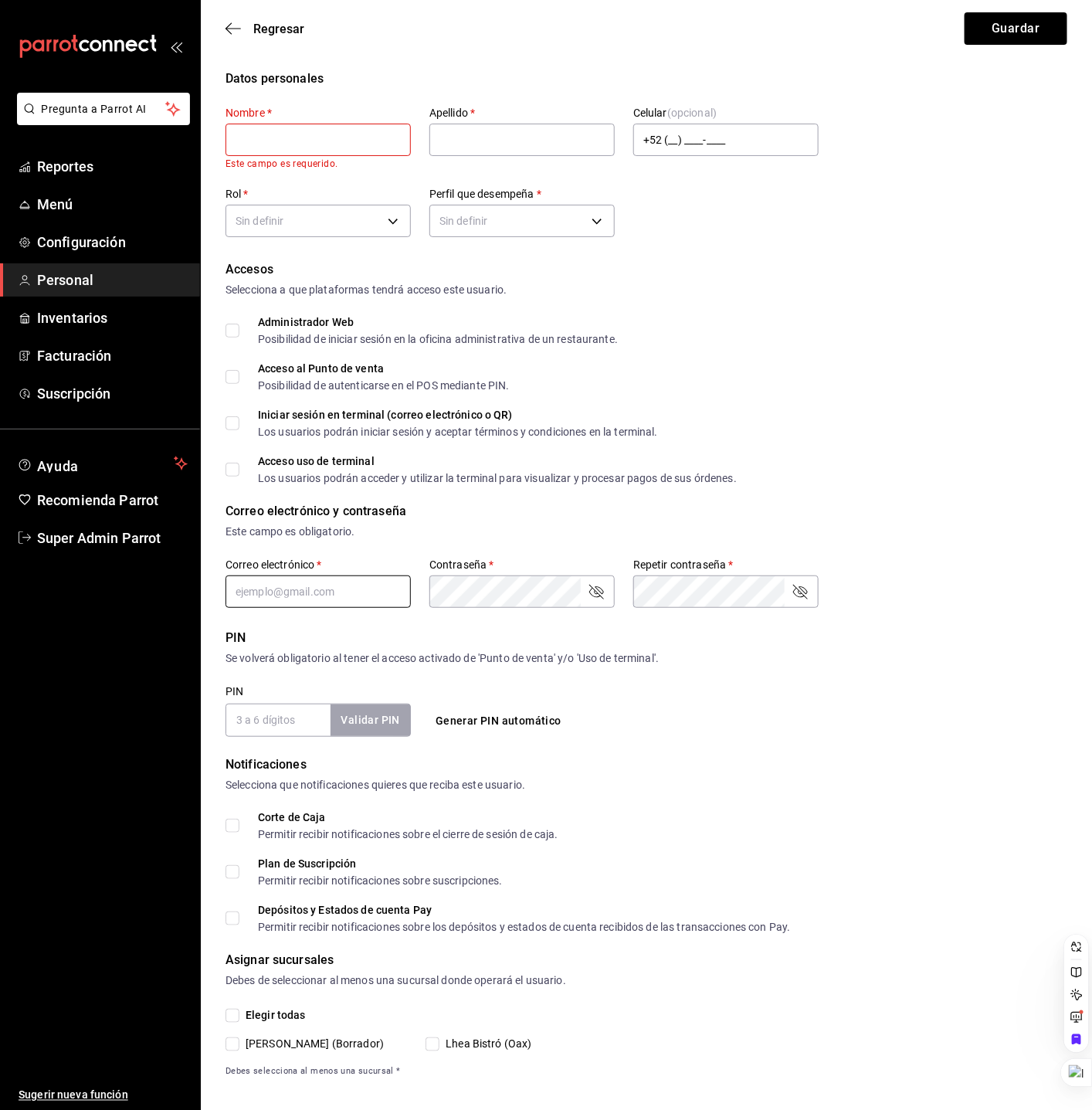
paste input "[EMAIL_ADDRESS][DOMAIN_NAME]"
type input "[EMAIL_ADDRESS][DOMAIN_NAME]"
click at [547, 529] on div "Este campo es obligatorio." at bounding box center [646, 532] width 842 height 17
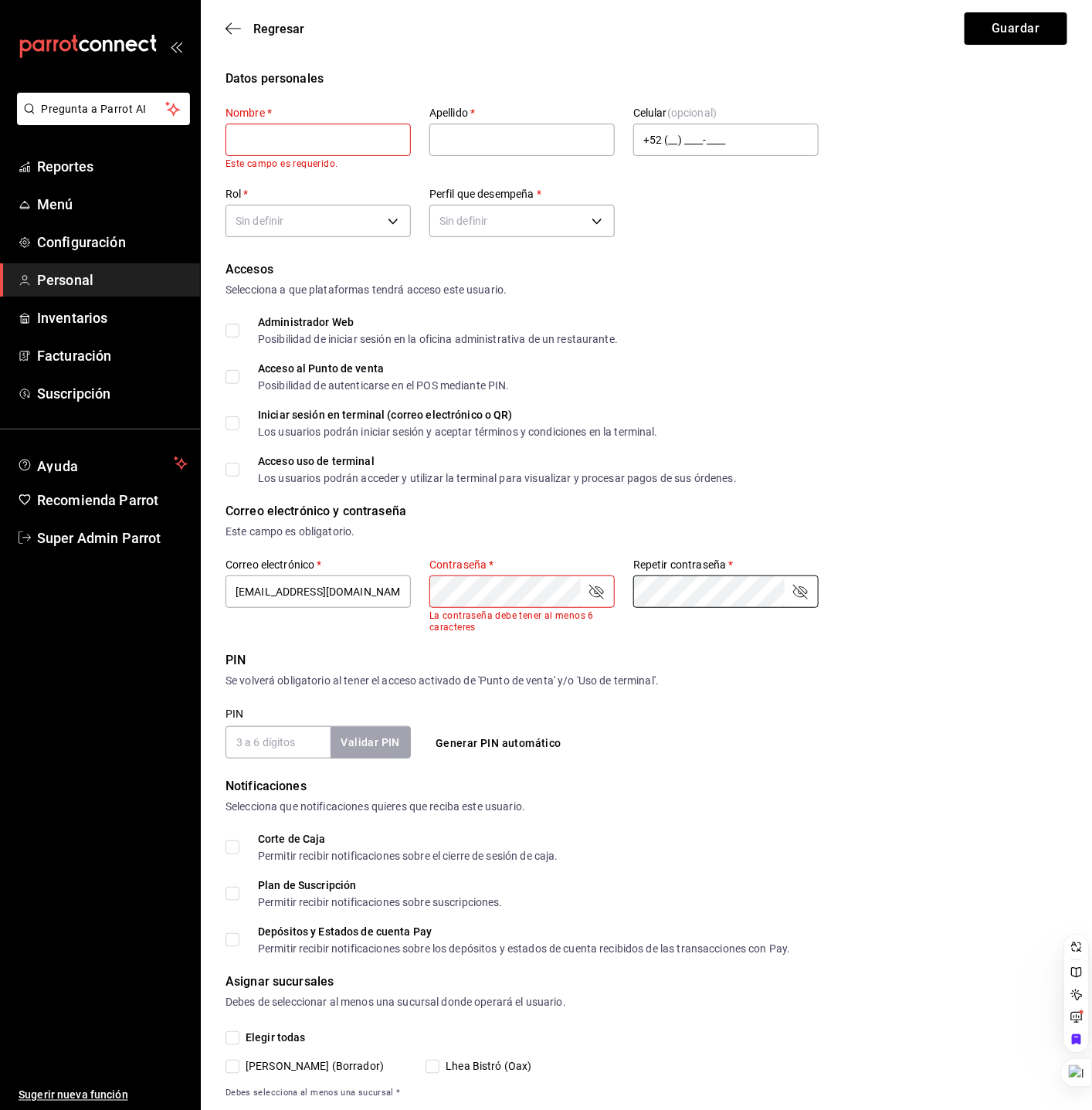
drag, startPoint x: 717, startPoint y: 670, endPoint x: 668, endPoint y: 647, distance: 54.1
click at [716, 670] on div "PIN Se volverá obligatorio al tener el acceso activado de 'Punto de venta' y/o …" at bounding box center [646, 670] width 842 height 38
click at [483, 526] on div "Este campo es obligatorio." at bounding box center [646, 532] width 842 height 17
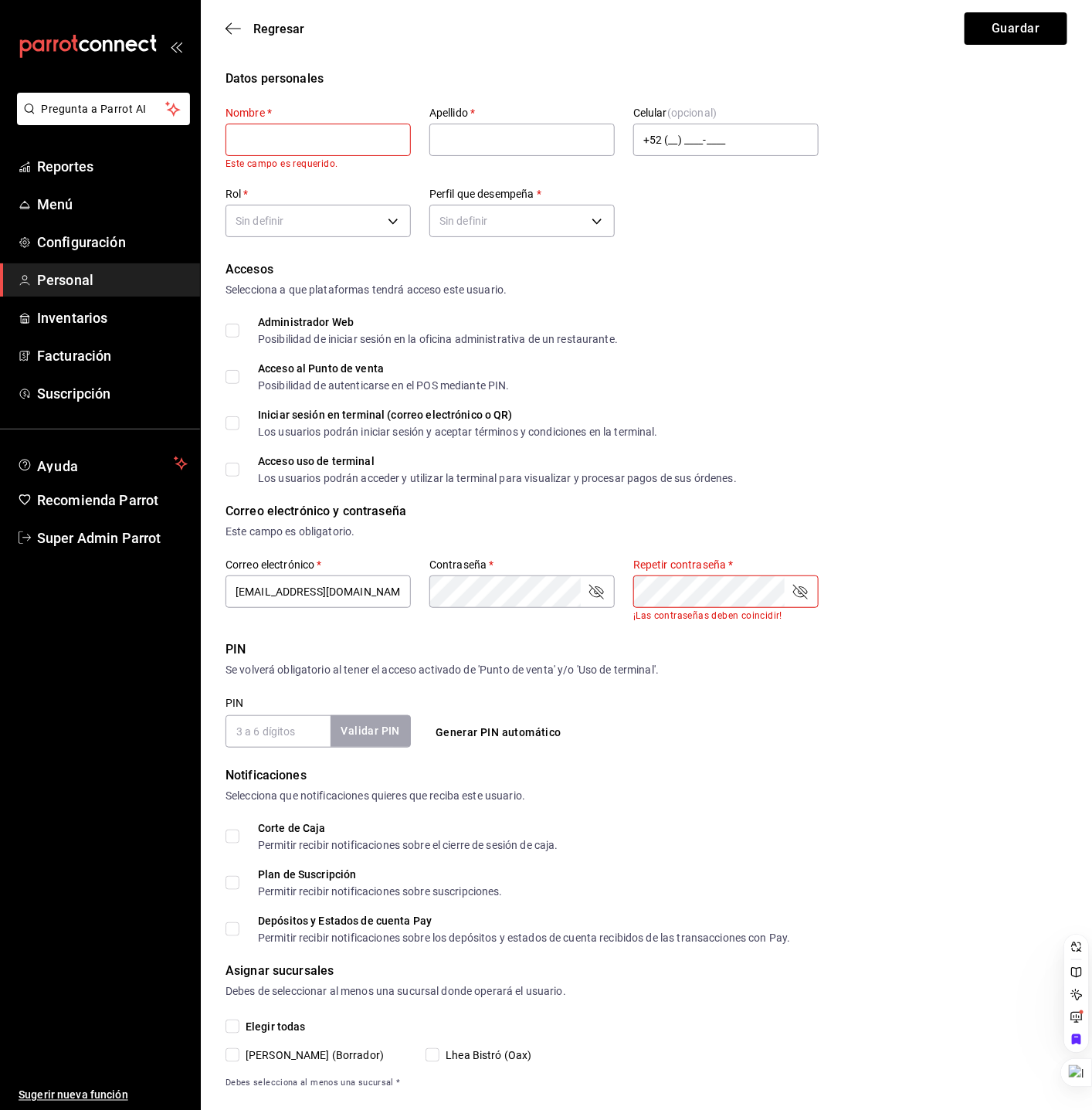
click at [344, 146] on input "text" at bounding box center [318, 139] width 185 height 32
drag, startPoint x: 314, startPoint y: 129, endPoint x: 319, endPoint y: 138, distance: 10.3
click at [314, 129] on input "text" at bounding box center [318, 139] width 185 height 32
paste input "[PERSON_NAME]"
click at [283, 135] on input "[PERSON_NAME]" at bounding box center [318, 139] width 185 height 32
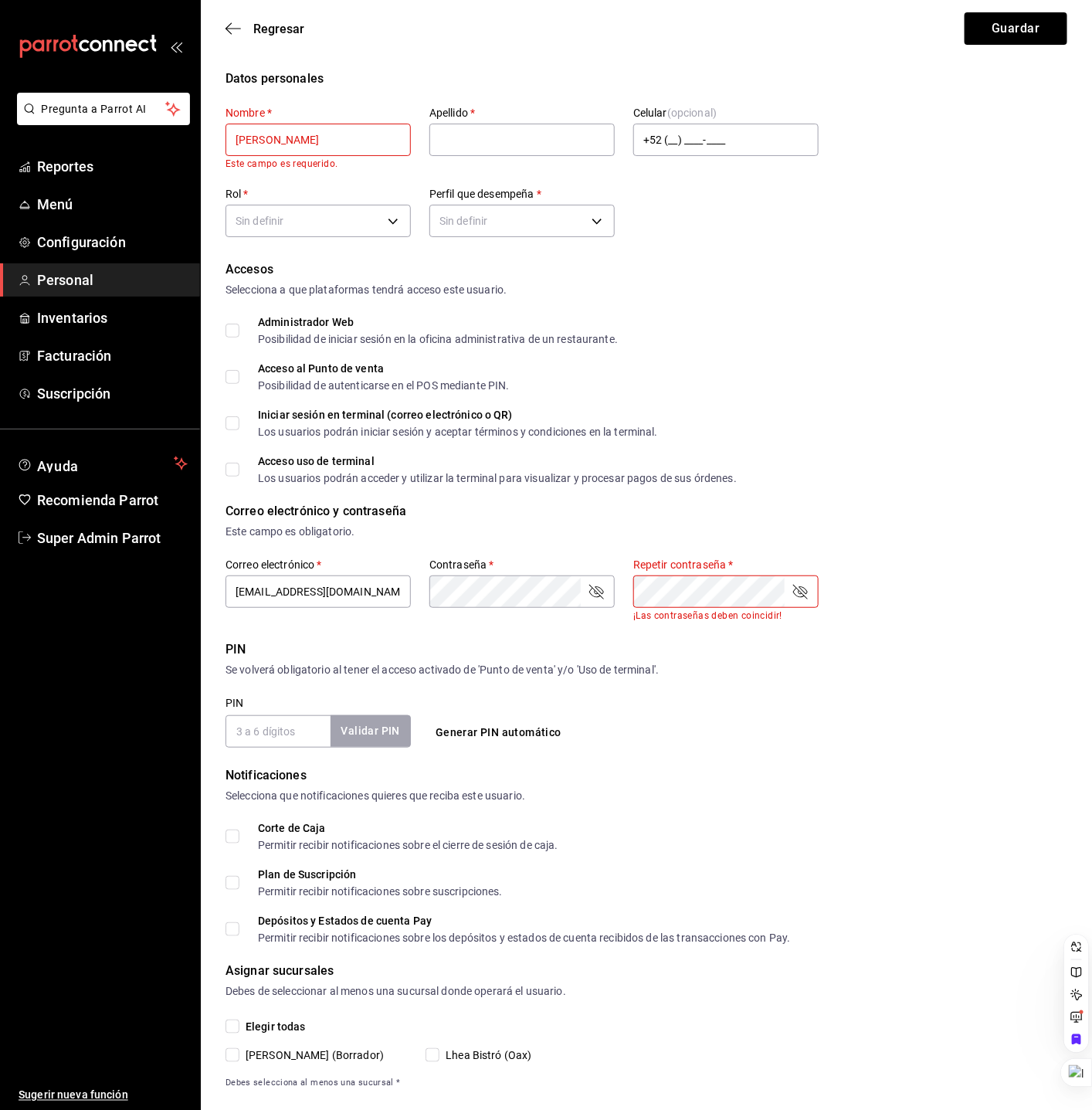
click at [283, 134] on input "[PERSON_NAME]" at bounding box center [318, 139] width 185 height 32
type input "Ale"
click at [491, 148] on input "text" at bounding box center [522, 139] width 185 height 32
paste input "[PERSON_NAME]"
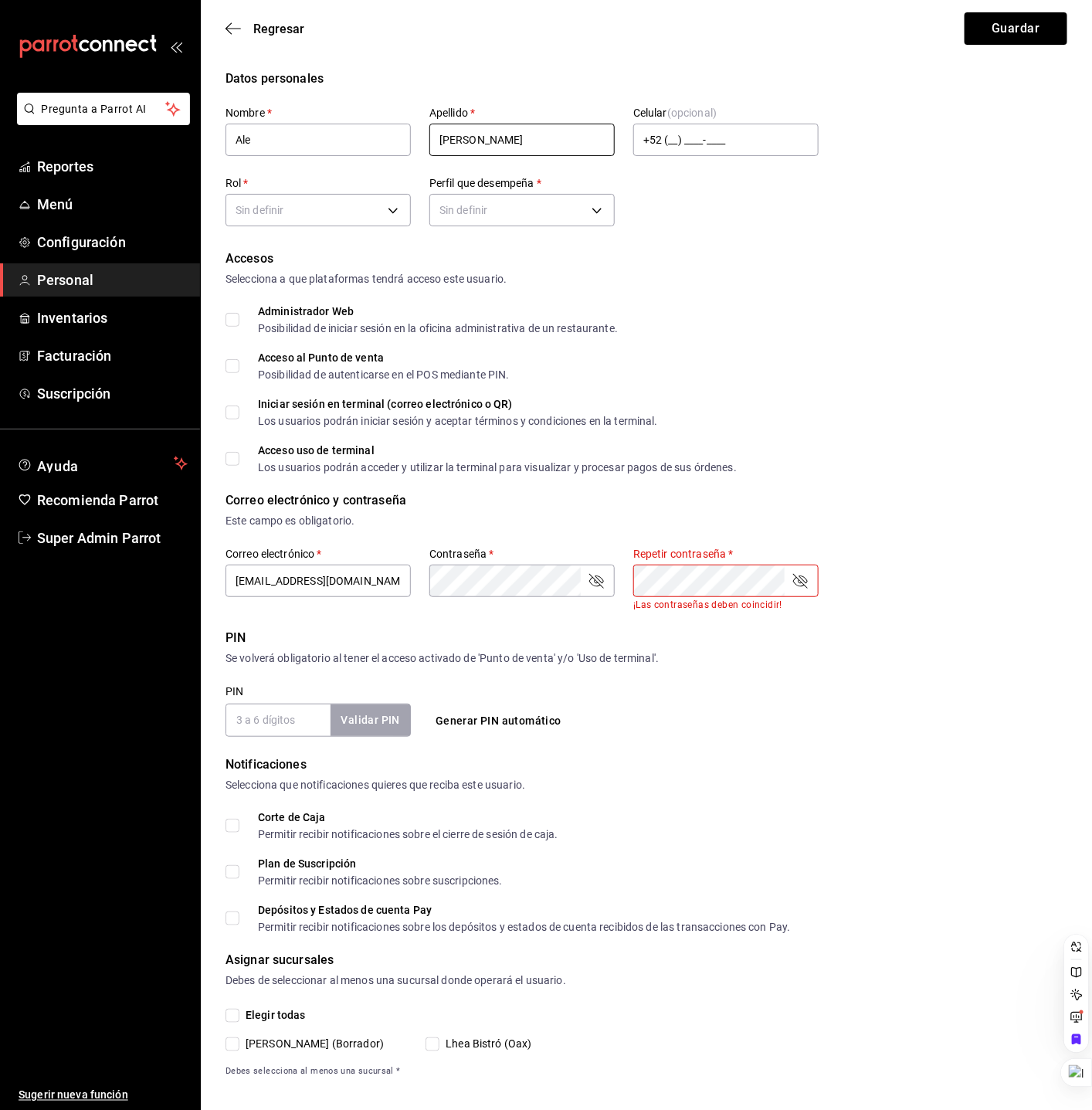
type input "[PERSON_NAME]"
drag, startPoint x: 819, startPoint y: 587, endPoint x: 800, endPoint y: 584, distance: 19.2
click at [812, 587] on div "Correo electrónico y contraseña Este campo es obligatorio. Correo electrónico  …" at bounding box center [646, 550] width 842 height 119
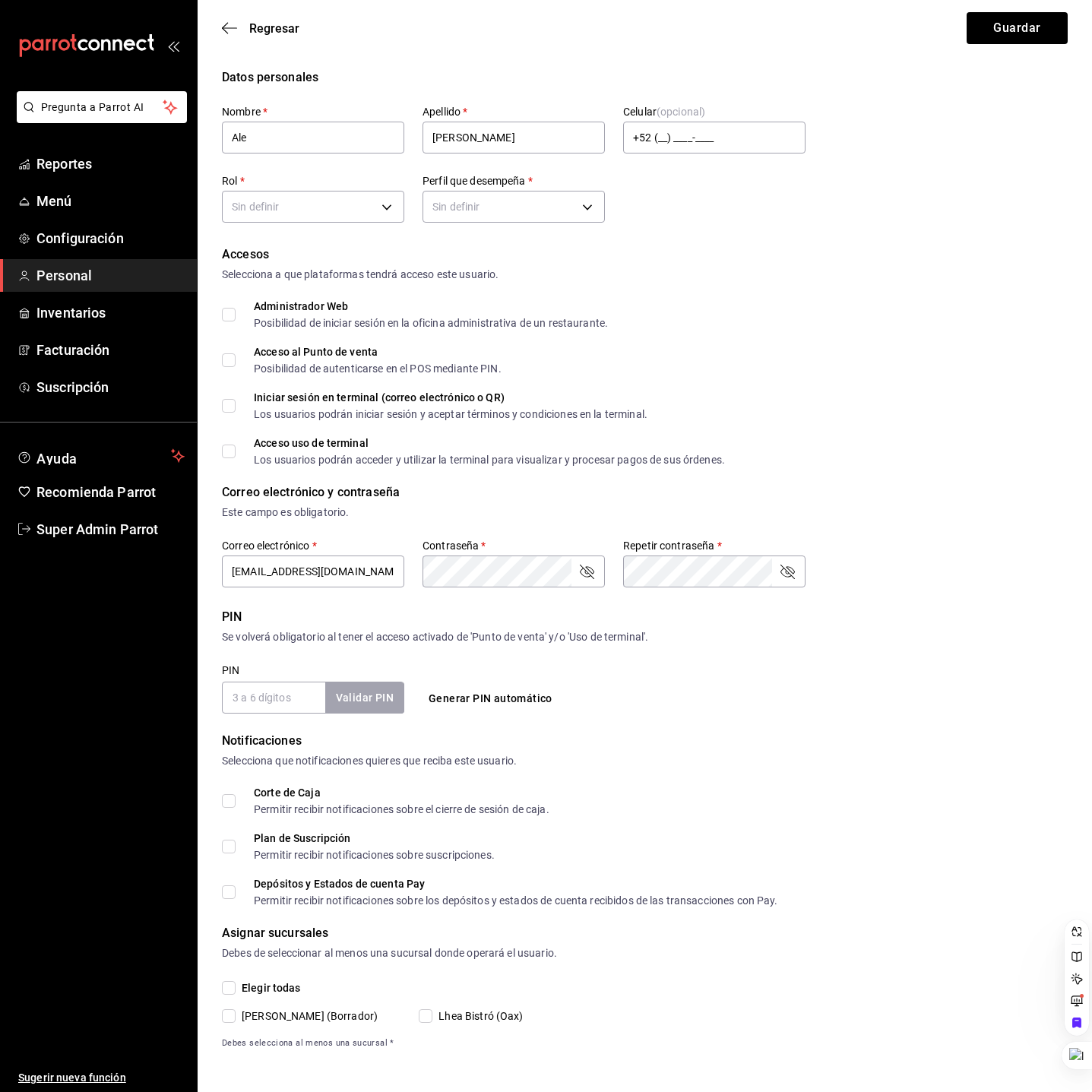
click at [787, 575] on icon "passwordField" at bounding box center [787, 571] width 18 height 18
drag, startPoint x: 587, startPoint y: 577, endPoint x: 572, endPoint y: 577, distance: 15.0
click at [586, 577] on icon "passwordField" at bounding box center [586, 571] width 18 height 18
click at [473, 608] on div "PIN" at bounding box center [645, 617] width 846 height 18
click at [470, 217] on body "Pregunta a Parrot AI Reportes Menú Configuración Personal Inventarios Facturaci…" at bounding box center [546, 546] width 1092 height 1093
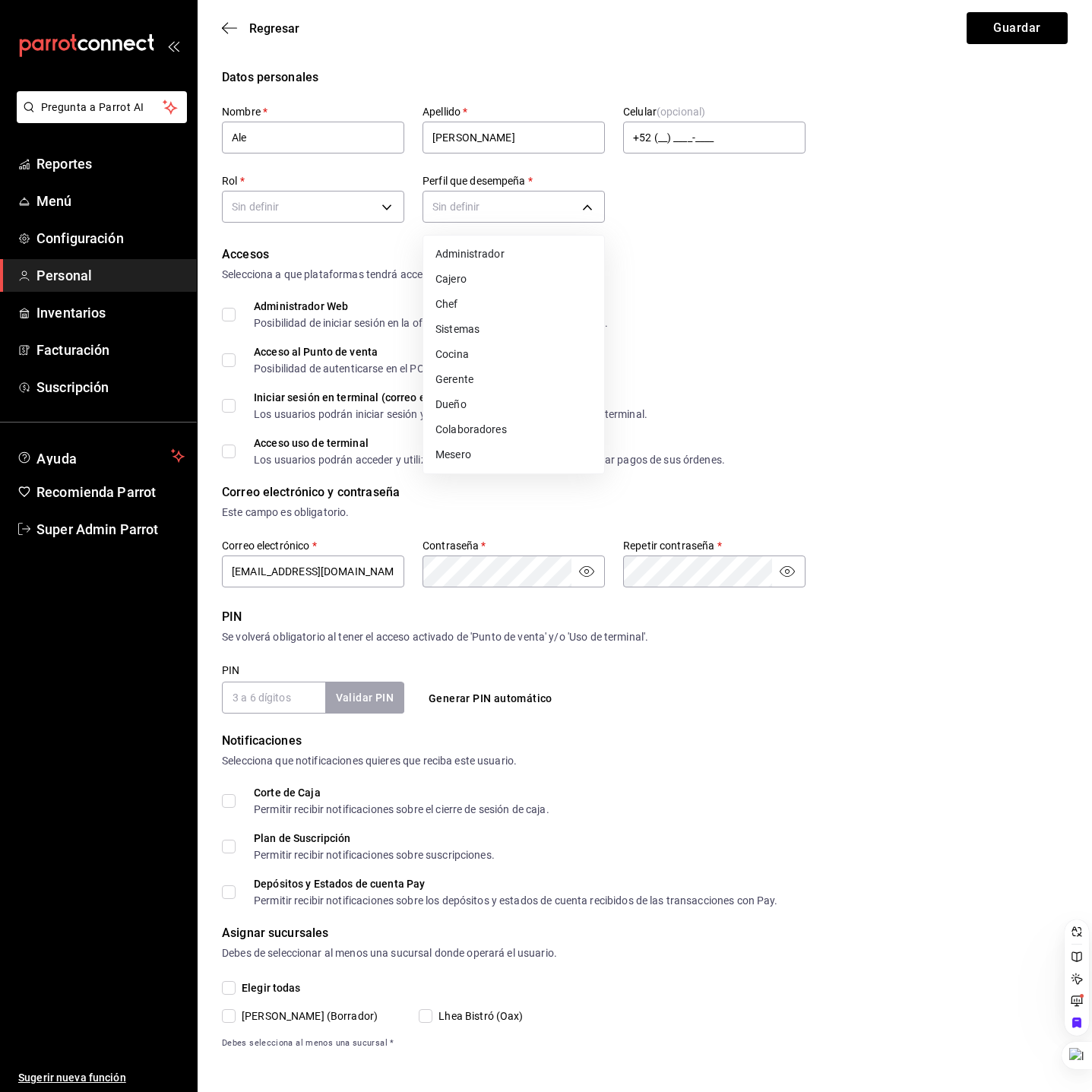
click at [484, 251] on li "Administrador" at bounding box center [513, 254] width 181 height 25
type input "ADMIN"
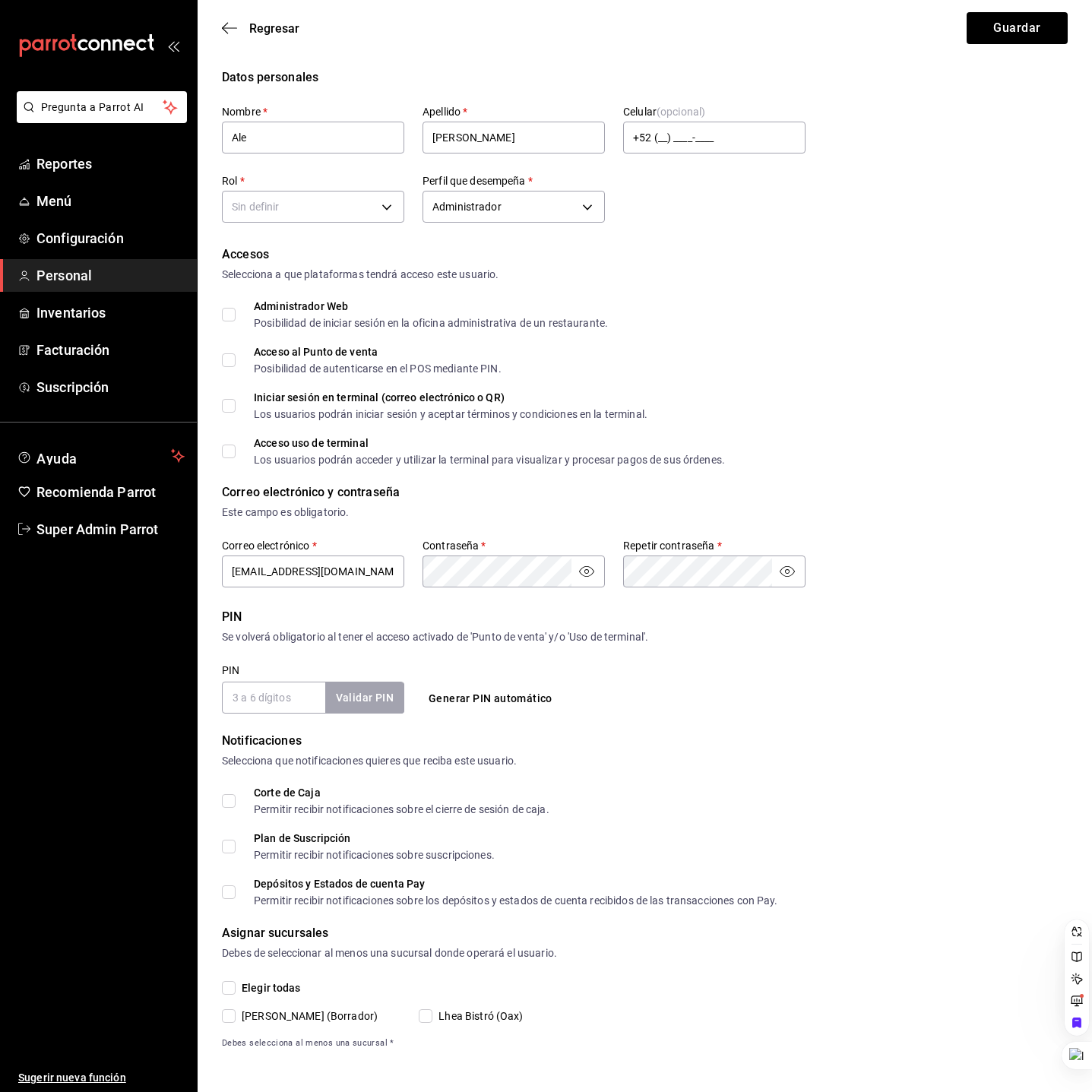
click at [760, 309] on div "Administrador Web Posibilidad de iniciar sesión en la oficina administrativa de…" at bounding box center [645, 315] width 846 height 28
click at [393, 205] on body "Pregunta a Parrot AI Reportes Menú Configuración Personal Inventarios Facturaci…" at bounding box center [546, 546] width 1092 height 1093
click at [340, 254] on li "Dueño" at bounding box center [313, 254] width 181 height 25
type input "f13dab9c-b149-42dd-adb6-de191af08ec7"
click at [817, 236] on form "Datos personales Nombre   * Ale Apellido   * [PERSON_NAME] Celular (opcional) +…" at bounding box center [645, 559] width 846 height 982
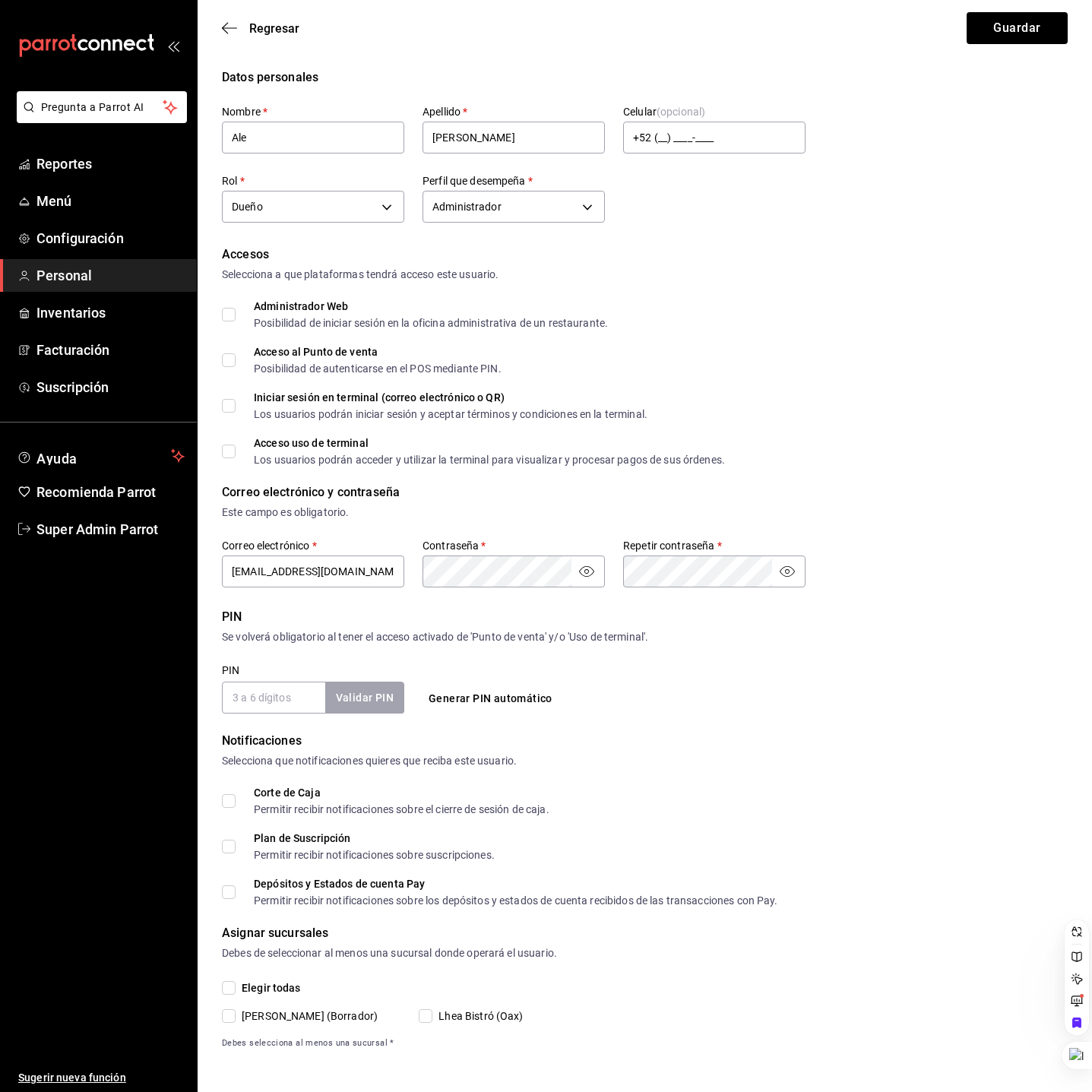
click at [226, 313] on input "Administrador Web Posibilidad de iniciar sesión en la oficina administrativa de…" at bounding box center [229, 314] width 14 height 14
checkbox input "true"
click at [228, 357] on input "Acceso al Punto de venta Posibilidad de autenticarse en el POS mediante PIN." at bounding box center [229, 360] width 14 height 14
checkbox input "true"
click at [224, 411] on input "Iniciar sesión en terminal (correo electrónico o QR) Los usuarios podrán inicia…" at bounding box center [229, 406] width 14 height 14
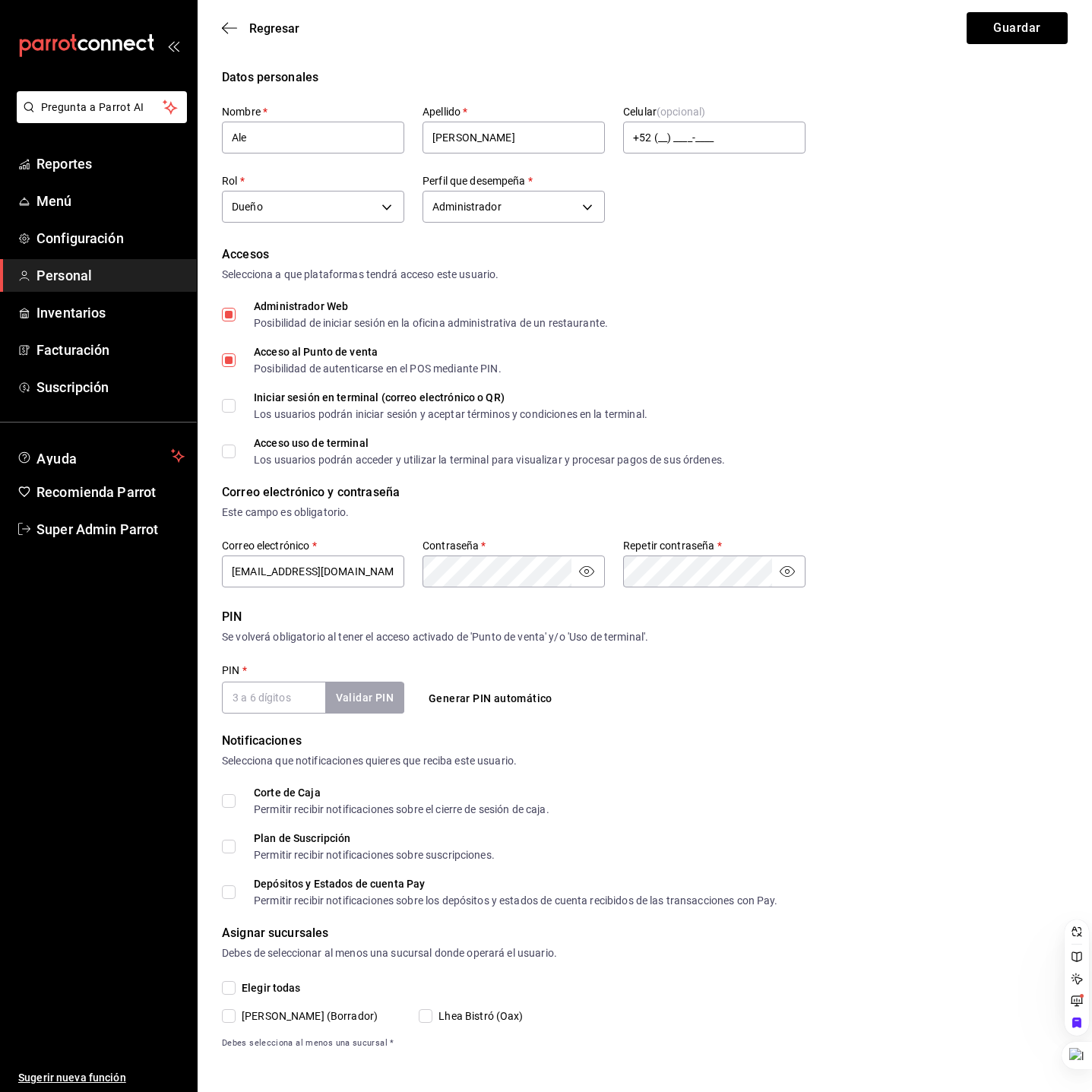
checkbox input "true"
click at [230, 450] on input "Acceso uso de terminal Los usuarios podrán acceder y utilizar la terminal para …" at bounding box center [229, 451] width 14 height 14
checkbox input "true"
click at [285, 700] on input "PIN   *" at bounding box center [273, 697] width 104 height 32
type input "123456"
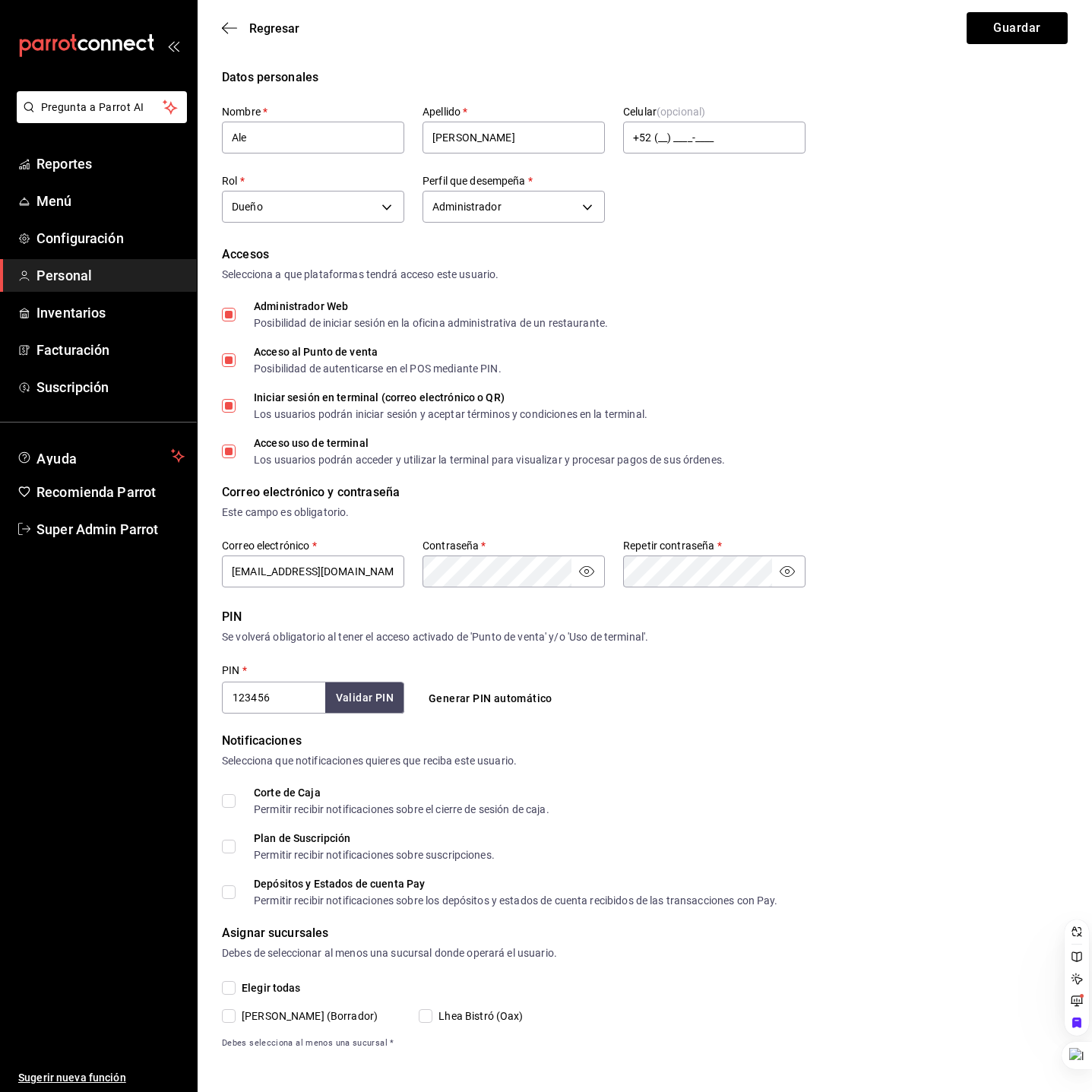
click at [766, 698] on div "PIN   * 123456 Validar PIN ​ Generar PIN automático" at bounding box center [513, 688] width 584 height 50
click at [230, 794] on input "Corte de Caja Permitir recibir notificaciones sobre el cierre de sesión de caja." at bounding box center [229, 801] width 14 height 14
checkbox input "true"
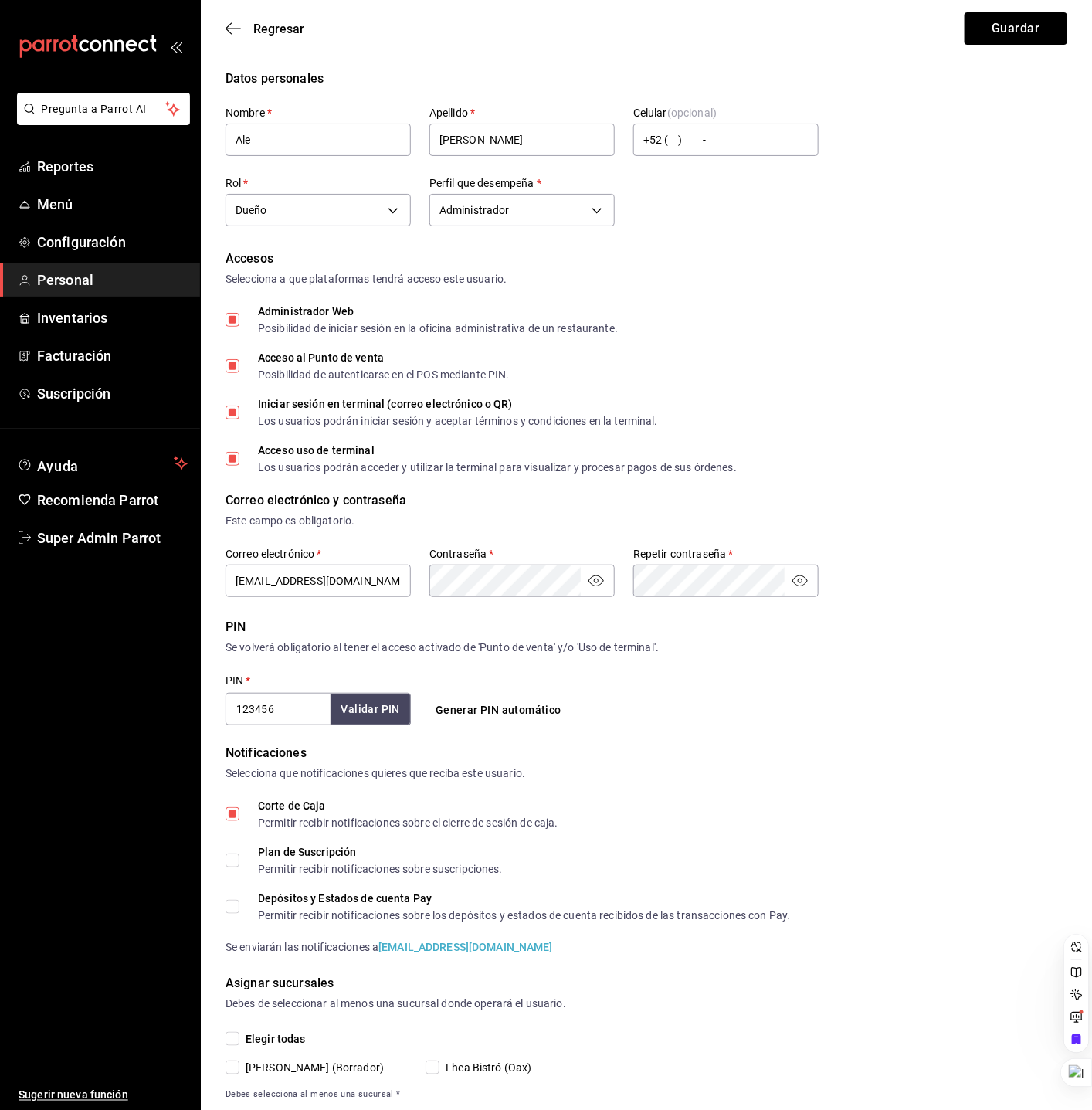
click at [235, 855] on input "Plan de Suscripción Permitir recibir notificaciones sobre suscripciones." at bounding box center [232, 860] width 14 height 14
checkbox input "true"
click at [237, 901] on input "Depósitos y Estados de cuenta Pay Permitir recibir notificaciones sobre los dep…" at bounding box center [232, 906] width 14 height 14
checkbox input "true"
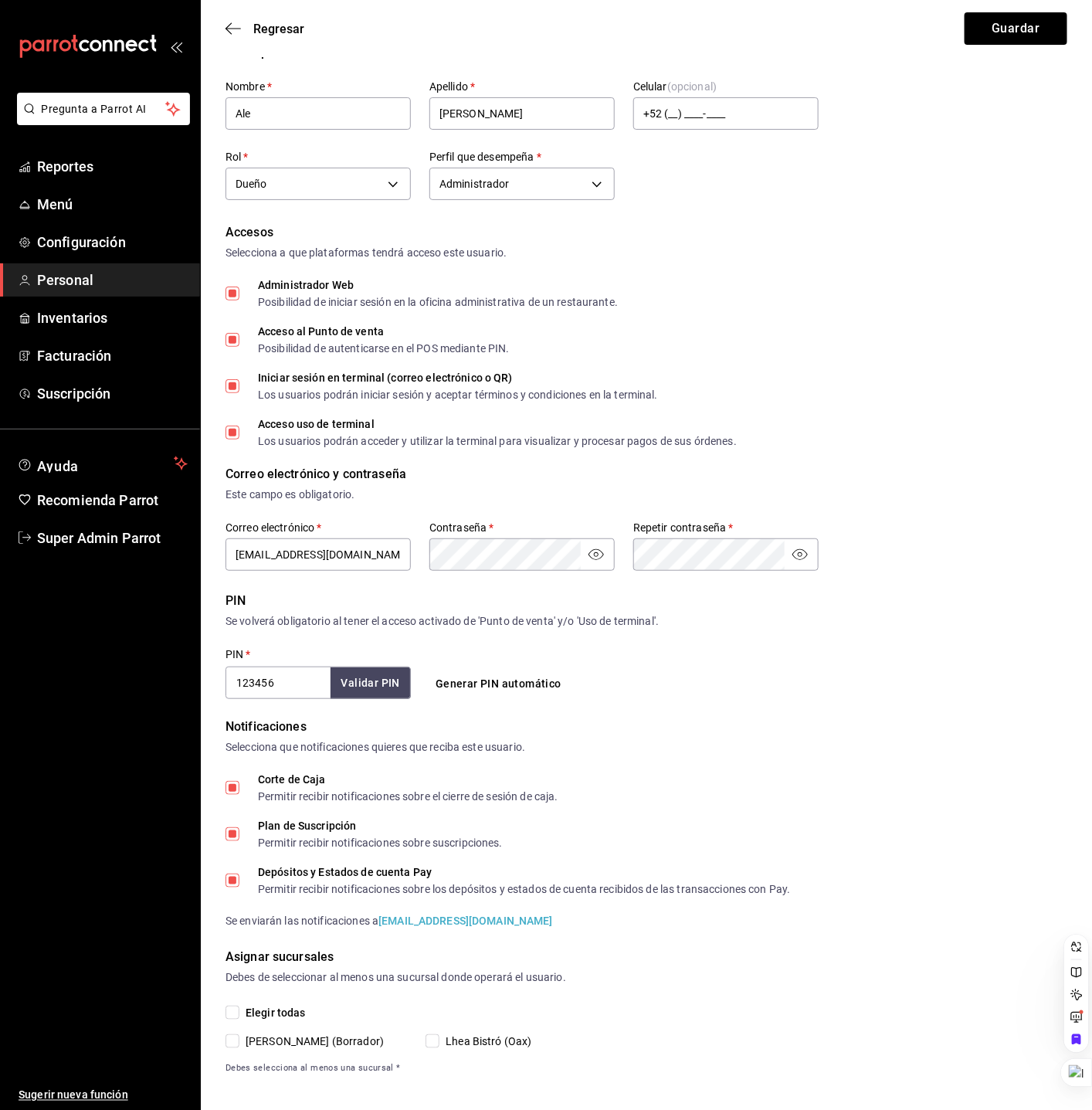
scroll to position [35, 0]
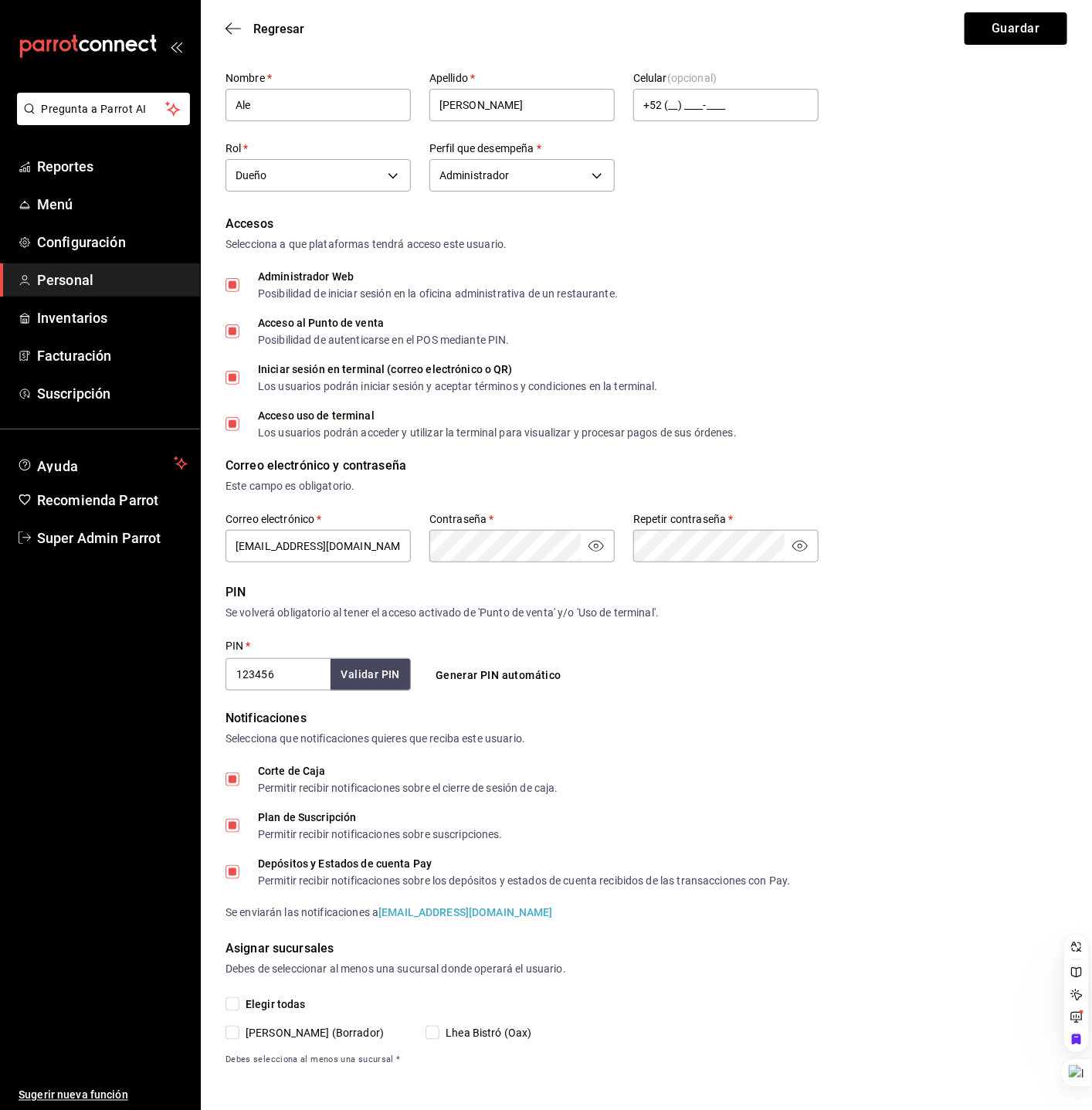
click at [232, 1005] on input "Elegir todas" at bounding box center [232, 1004] width 14 height 14
checkbox input "true"
click at [988, 37] on button "Guardar" at bounding box center [1016, 28] width 103 height 32
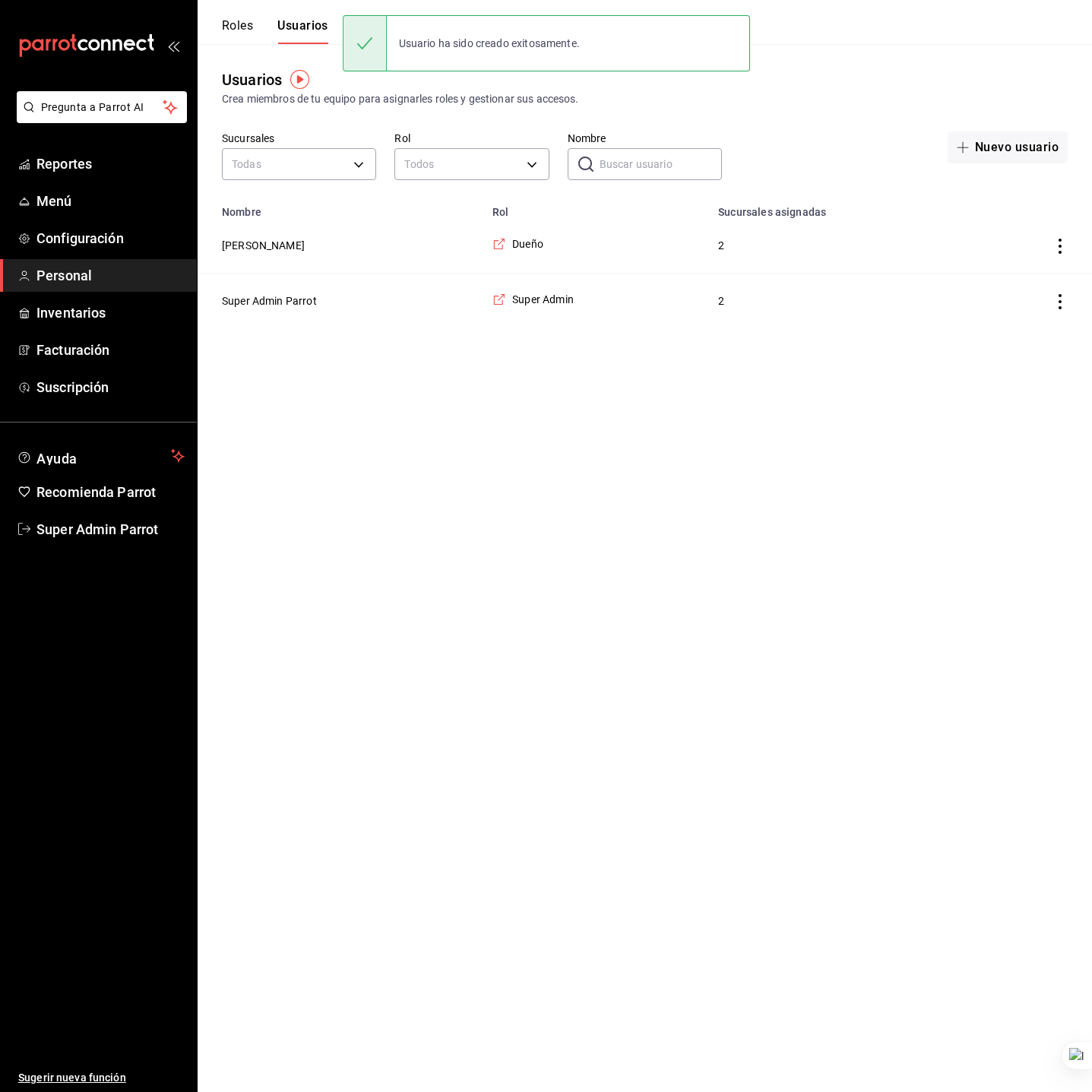
click at [499, 328] on html "Pregunta a Parrot AI Reportes Menú Configuración Personal Inventarios Facturaci…" at bounding box center [546, 164] width 1092 height 328
